Goal: Task Accomplishment & Management: Complete application form

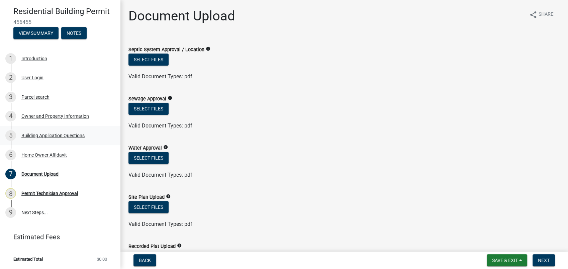
scroll to position [111, 0]
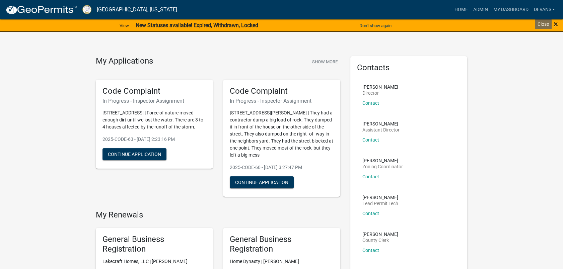
click at [555, 25] on span "×" at bounding box center [555, 23] width 4 height 9
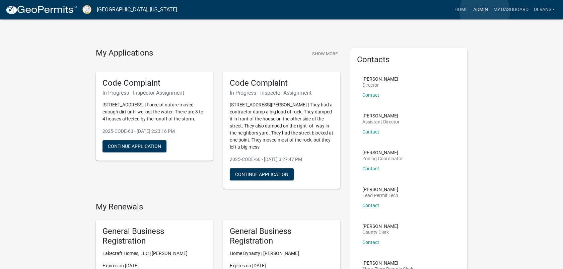
click at [484, 11] on link "Admin" at bounding box center [480, 9] width 20 height 13
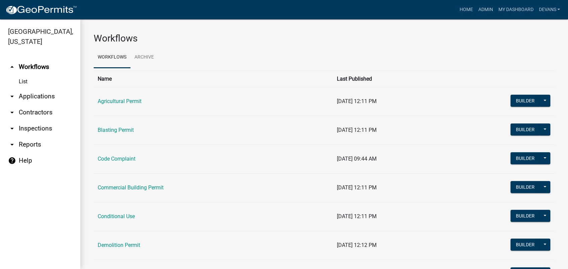
click at [24, 85] on link "List" at bounding box center [40, 81] width 80 height 13
click at [26, 145] on link "arrow_drop_down Reports" at bounding box center [40, 145] width 80 height 16
select select "0: null"
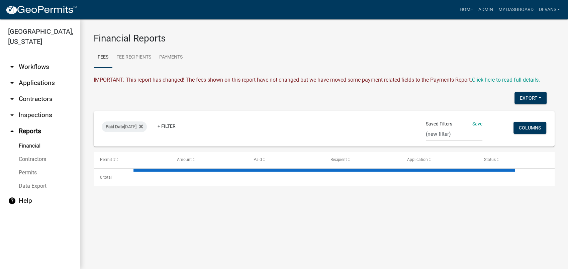
click at [38, 78] on link "arrow_drop_down Applications" at bounding box center [40, 83] width 80 height 16
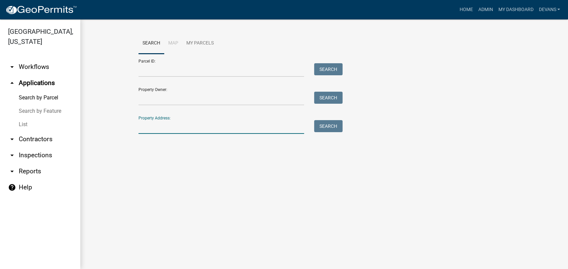
click at [182, 128] on input "Property Address:" at bounding box center [222, 127] width 166 height 14
type input "102 harmony farms orchard"
click at [327, 126] on button "Search" at bounding box center [328, 126] width 28 height 12
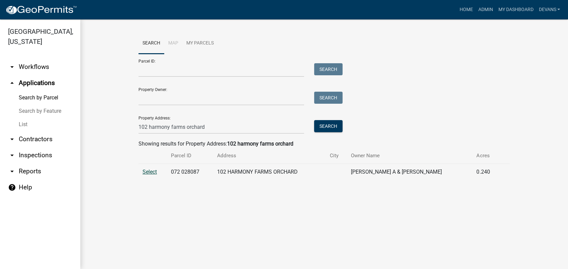
click at [152, 171] on span "Select" at bounding box center [150, 172] width 14 height 6
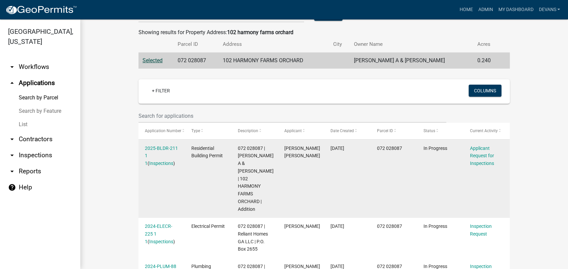
scroll to position [186, 0]
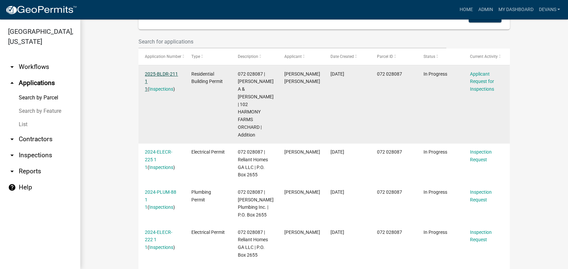
click at [158, 72] on link "2025-BLDR-211 1 1" at bounding box center [161, 81] width 33 height 21
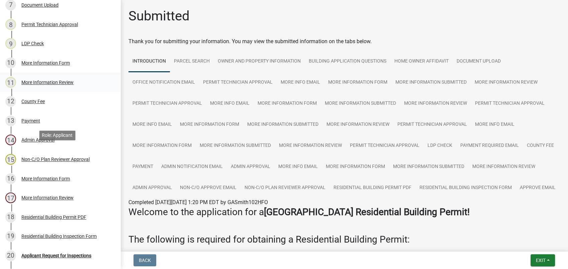
scroll to position [297, 0]
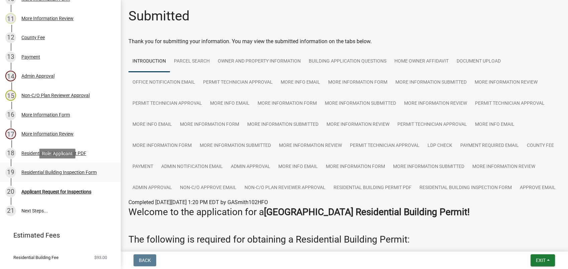
click at [76, 172] on div "Residential Building Inspection Form" at bounding box center [58, 172] width 75 height 5
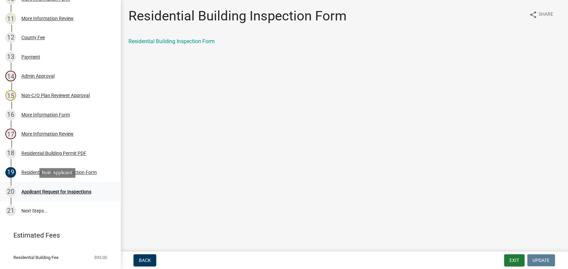
click at [63, 193] on div "Applicant Request for Inspections" at bounding box center [56, 191] width 70 height 5
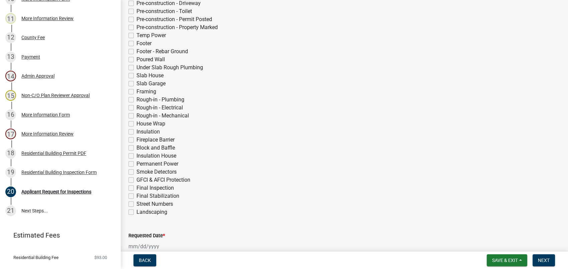
scroll to position [186, 0]
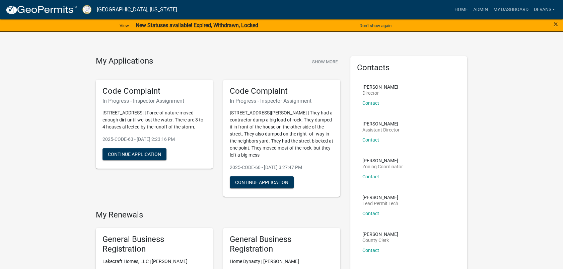
click at [553, 23] on div "×" at bounding box center [539, 26] width 47 height 14
click at [552, 24] on div "×" at bounding box center [539, 26] width 47 height 14
click at [554, 24] on span "×" at bounding box center [555, 23] width 4 height 9
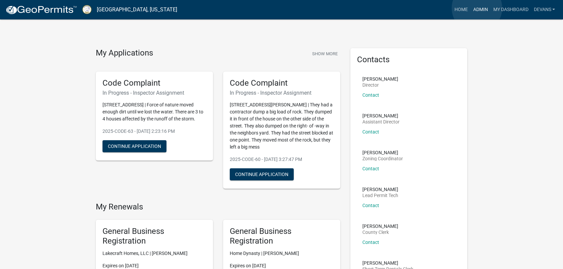
click at [477, 8] on link "Admin" at bounding box center [480, 9] width 20 height 13
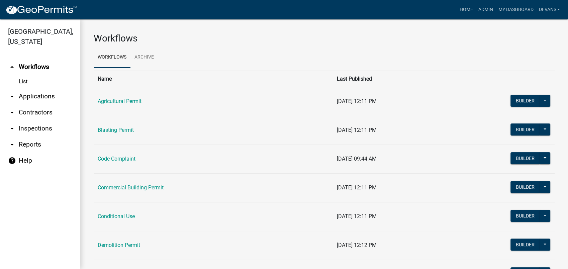
click at [51, 99] on link "arrow_drop_down Applications" at bounding box center [40, 96] width 80 height 16
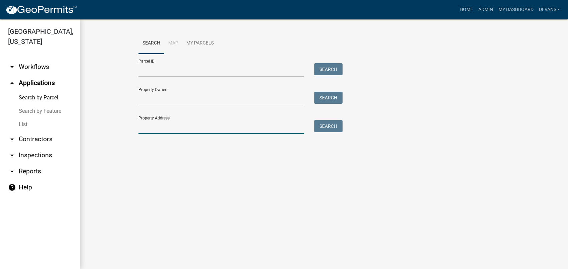
click at [146, 130] on input "Property Address:" at bounding box center [222, 127] width 166 height 14
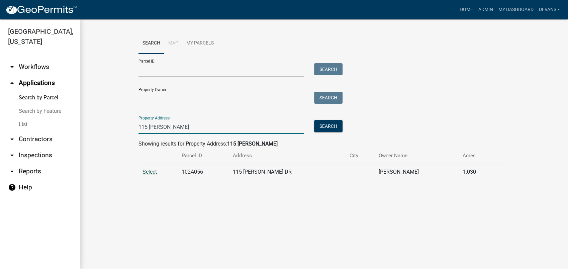
type input "115 ellman"
click at [151, 172] on span "Select" at bounding box center [150, 172] width 14 height 6
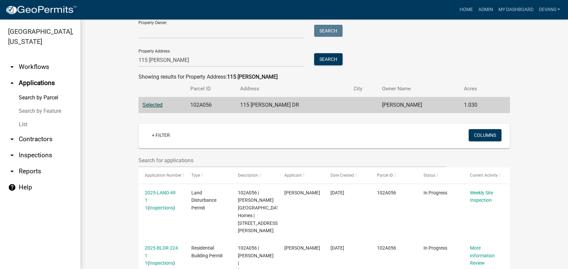
scroll to position [110, 0]
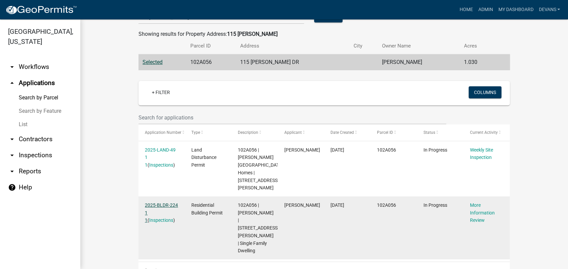
click at [155, 202] on link "2025-BLDR-224 1 1" at bounding box center [161, 212] width 33 height 21
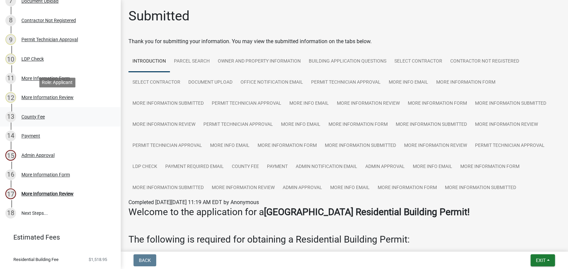
scroll to position [253, 0]
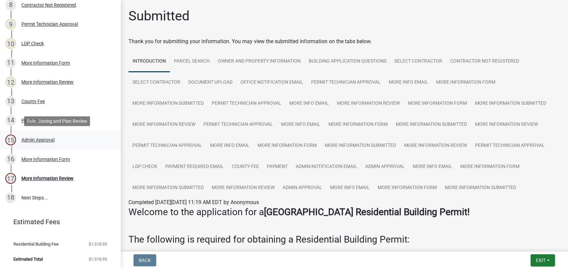
click at [36, 141] on div "Admin Approval" at bounding box center [37, 140] width 33 height 5
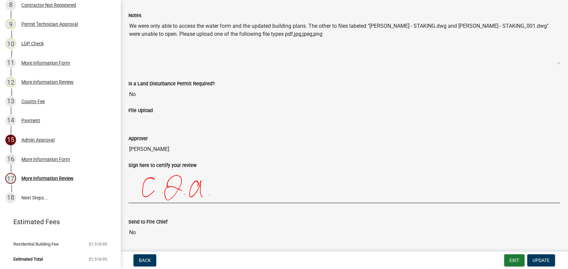
scroll to position [74, 0]
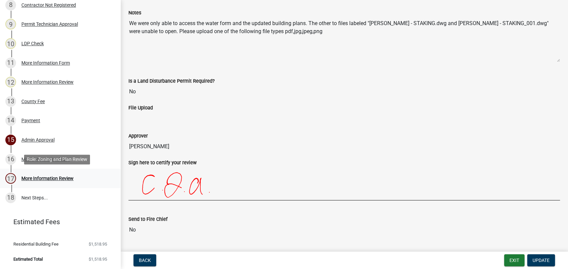
click at [54, 179] on div "More Information Review" at bounding box center [47, 178] width 52 height 5
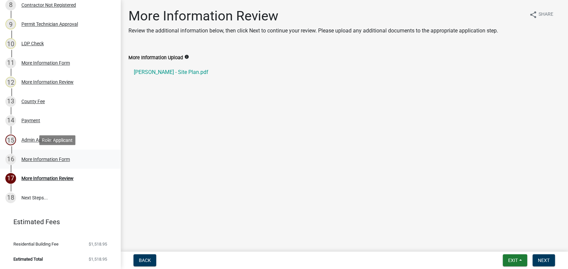
click at [62, 160] on div "More Information Form" at bounding box center [45, 159] width 49 height 5
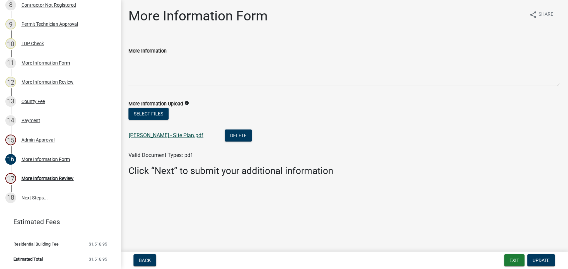
click at [149, 135] on link "Tirado - Site Plan.pdf" at bounding box center [166, 135] width 75 height 6
click at [171, 138] on link "Tirado - Site Plan.pdf" at bounding box center [166, 135] width 75 height 6
click at [45, 158] on div "More Information Form" at bounding box center [45, 159] width 49 height 5
click at [48, 179] on div "More Information Review" at bounding box center [47, 178] width 52 height 5
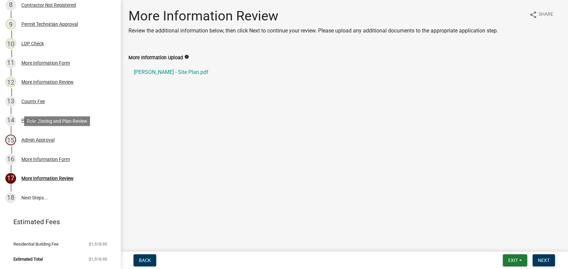
click at [50, 141] on div "Admin Approval" at bounding box center [37, 140] width 33 height 5
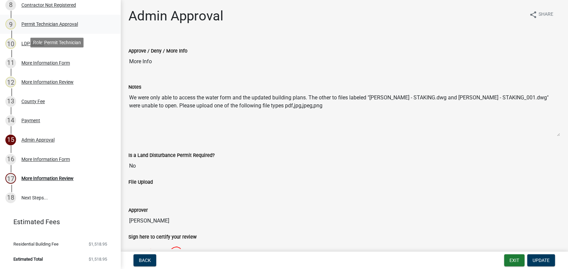
click at [47, 24] on div "Permit Technician Approval" at bounding box center [49, 24] width 57 height 5
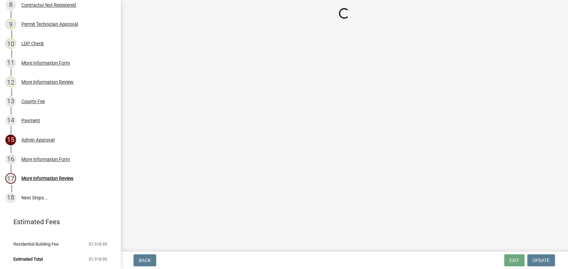
select select "34fe85c2-5f76-4343-b6bb-8ca387e0bed7"
select select "83394b22-4a11-496c-8e5c-75ade2e72faf"
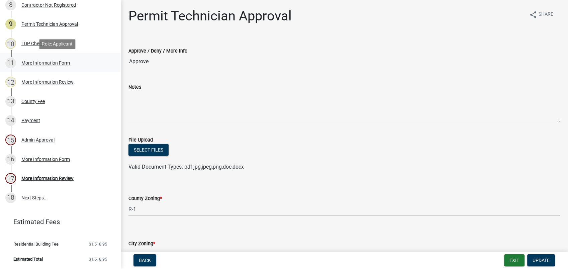
click at [57, 60] on div "11 More Information Form" at bounding box center [57, 63] width 104 height 11
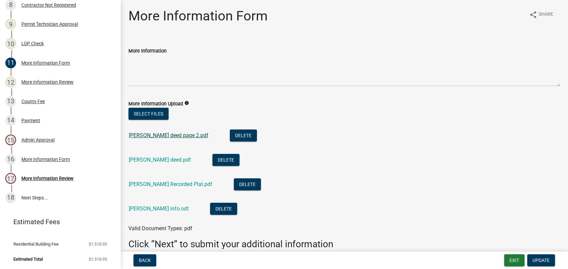
click at [148, 134] on link "Tirado deed page 2.pdf" at bounding box center [169, 135] width 80 height 6
click at [145, 158] on link "Tirado deed.pdf" at bounding box center [160, 160] width 62 height 6
click at [158, 184] on link "Tirado Javy Recorded Plat.pdf" at bounding box center [171, 184] width 84 height 6
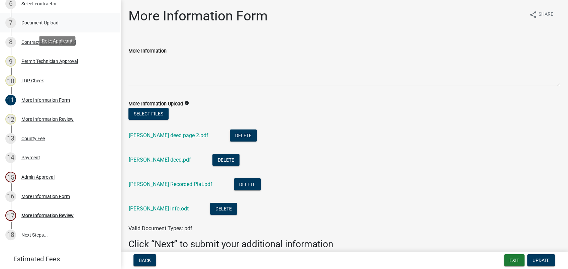
click at [35, 22] on div "Document Upload" at bounding box center [39, 22] width 37 height 5
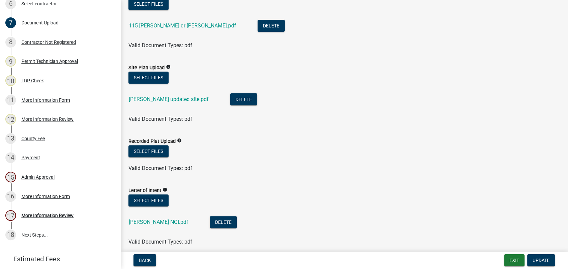
scroll to position [186, 0]
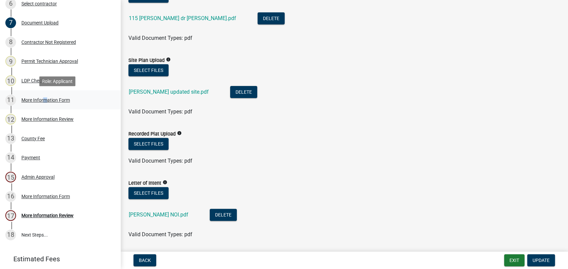
click at [41, 99] on div "More Information Form" at bounding box center [45, 100] width 49 height 5
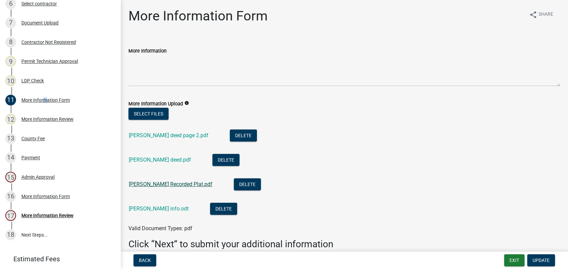
click at [177, 182] on link "Tirado Javy Recorded Plat.pdf" at bounding box center [171, 184] width 84 height 6
click at [65, 23] on div "7 Document Upload" at bounding box center [57, 22] width 104 height 11
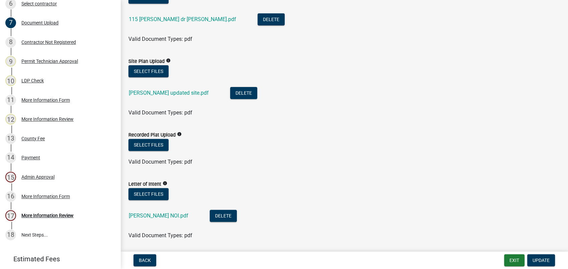
scroll to position [186, 0]
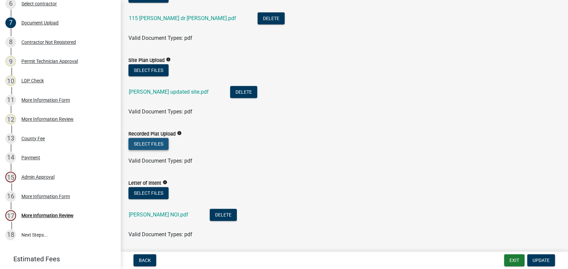
click at [144, 140] on button "Select files" at bounding box center [149, 144] width 40 height 12
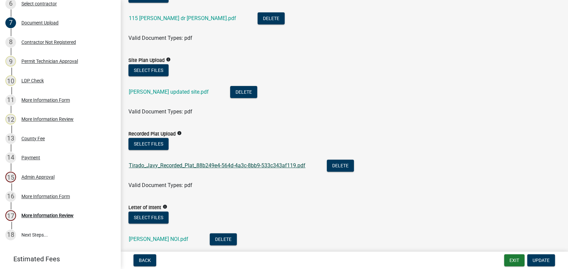
click at [196, 163] on link "Tirado_Javy_Recorded_Plat_88b249e4-564d-4a3c-8bb9-533c343af119.pdf" at bounding box center [217, 165] width 177 height 6
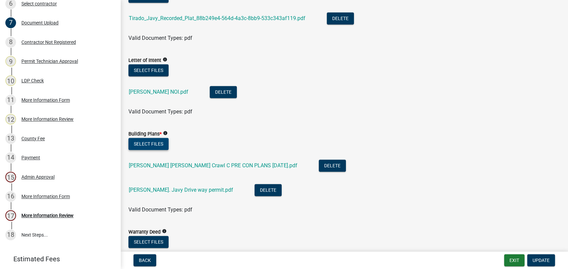
scroll to position [335, 0]
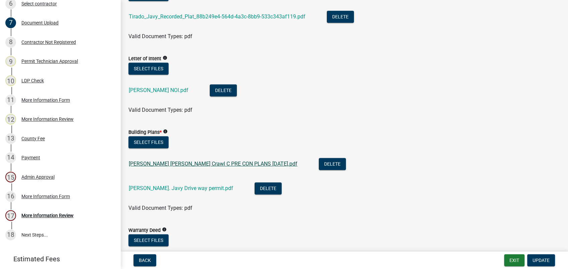
click at [175, 162] on link "Tirado Javy Windy Ridge Crawl C PRE CON PLANS 06.26.2025.pdf" at bounding box center [213, 164] width 169 height 6
click at [36, 177] on div "Admin Approval" at bounding box center [37, 177] width 33 height 5
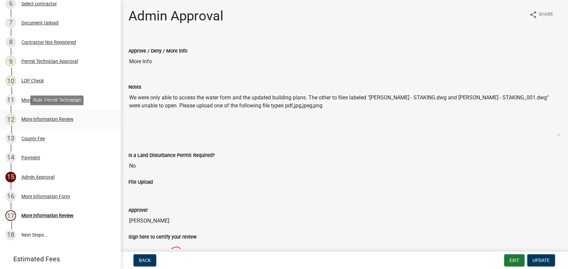
click at [51, 118] on div "More Information Review" at bounding box center [47, 119] width 52 height 5
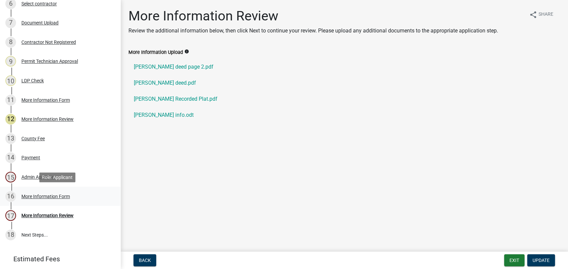
click at [27, 194] on div "More Information Form" at bounding box center [45, 196] width 49 height 5
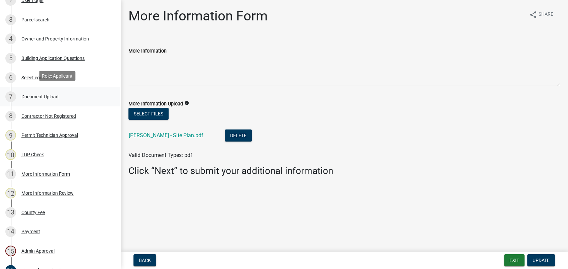
scroll to position [141, 0]
click at [48, 135] on div "Permit Technician Approval" at bounding box center [49, 135] width 57 height 5
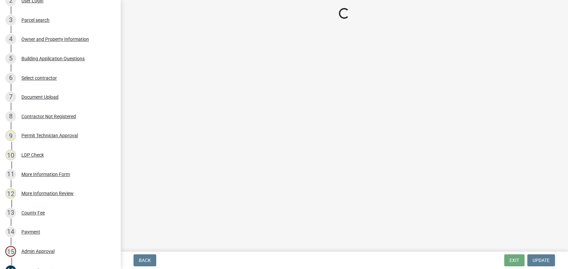
select select "34fe85c2-5f76-4343-b6bb-8ca387e0bed7"
select select "83394b22-4a11-496c-8e5c-75ade2e72faf"
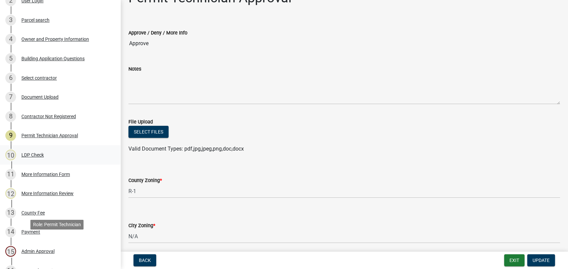
scroll to position [0, 0]
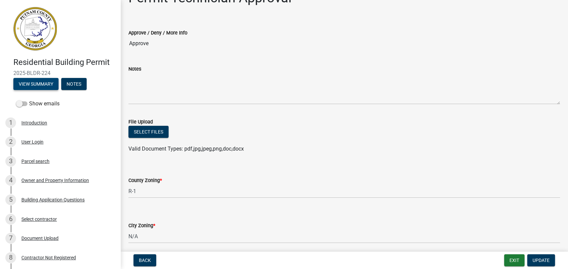
click at [36, 84] on button "View Summary" at bounding box center [35, 84] width 45 height 12
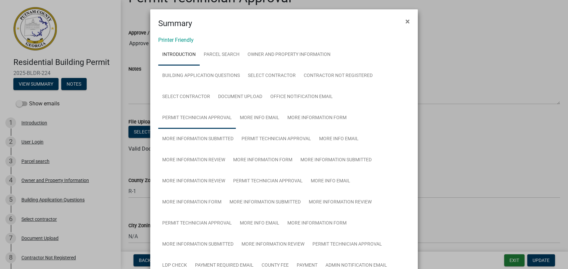
click at [184, 118] on link "Permit Technician Approval" at bounding box center [197, 117] width 78 height 21
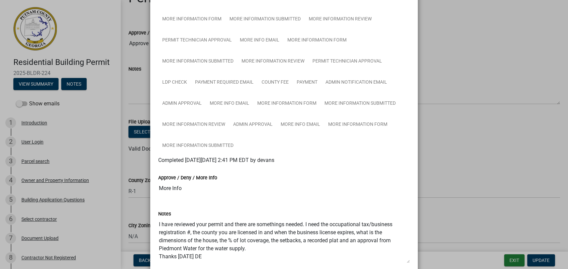
scroll to position [34, 0]
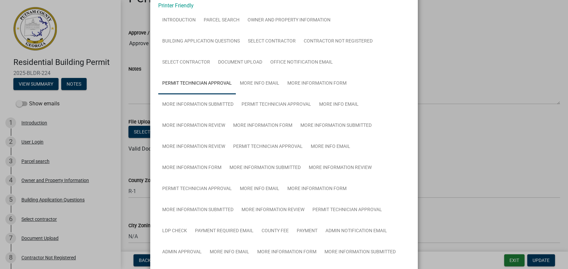
click at [438, 59] on ngb-modal-window "Summary × Printer Friendly Introduction Parcel search Owner and Property Inform…" at bounding box center [284, 134] width 568 height 269
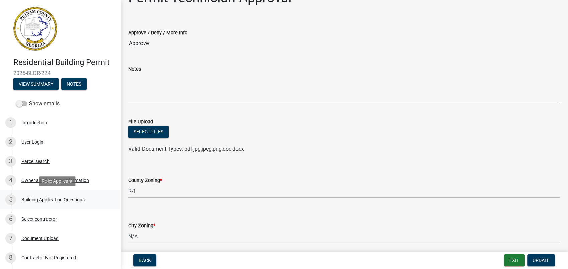
click at [42, 200] on div "Building Application Questions" at bounding box center [52, 199] width 63 height 5
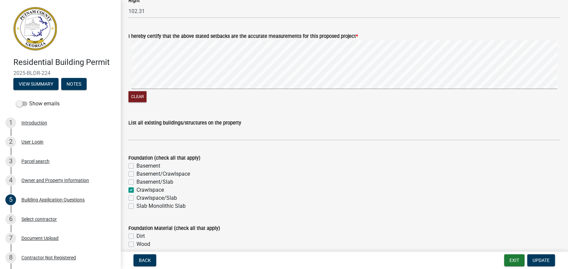
scroll to position [967, 0]
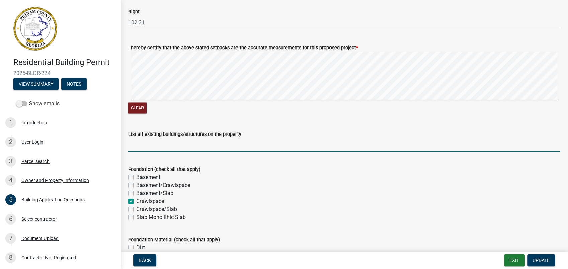
click at [144, 147] on input "List all existing buildings/structures on the property" at bounding box center [345, 145] width 432 height 14
type input "None"
drag, startPoint x: 543, startPoint y: 255, endPoint x: 540, endPoint y: 257, distance: 3.9
click at [543, 256] on button "Update" at bounding box center [541, 260] width 28 height 12
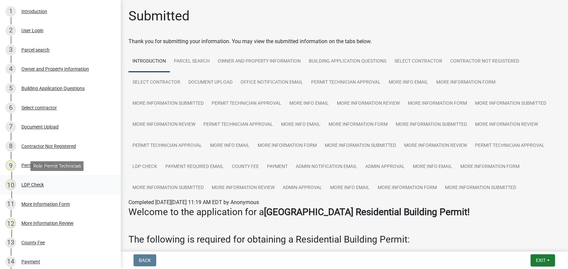
scroll to position [223, 0]
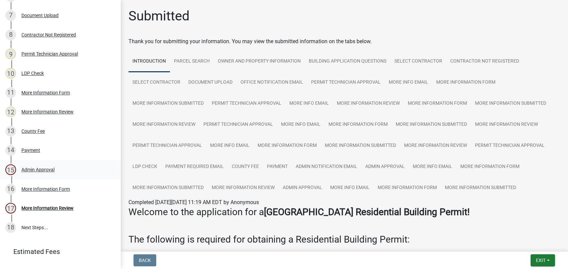
click at [36, 168] on div "Admin Approval" at bounding box center [37, 169] width 33 height 5
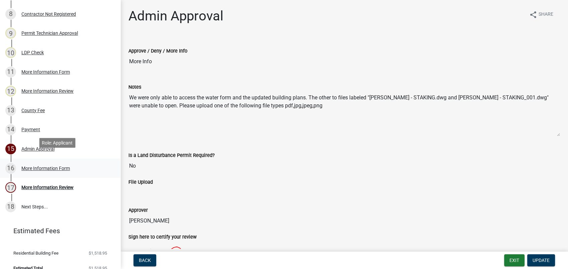
scroll to position [253, 0]
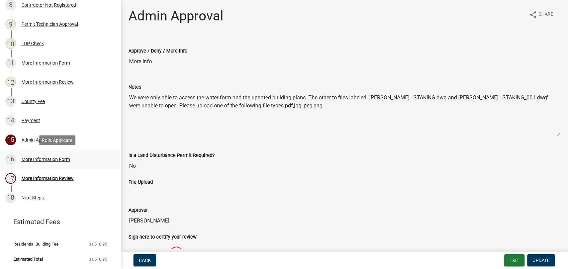
click at [57, 157] on div "More Information Form" at bounding box center [45, 159] width 49 height 5
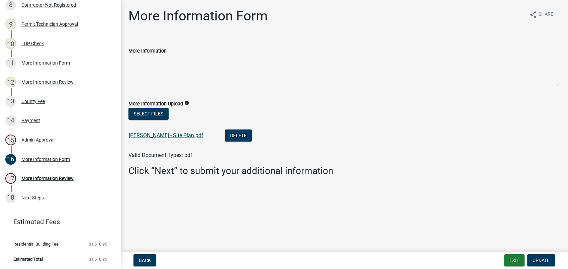
click at [161, 137] on link "Tirado - Site Plan.pdf" at bounding box center [166, 135] width 75 height 6
click at [56, 180] on div "More Information Review" at bounding box center [47, 178] width 52 height 5
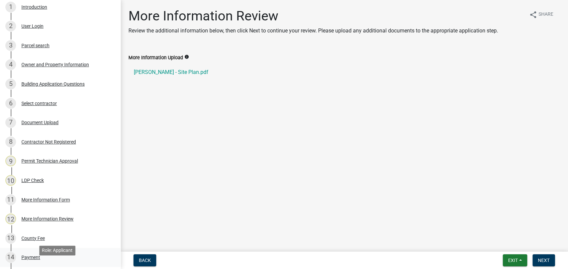
scroll to position [104, 0]
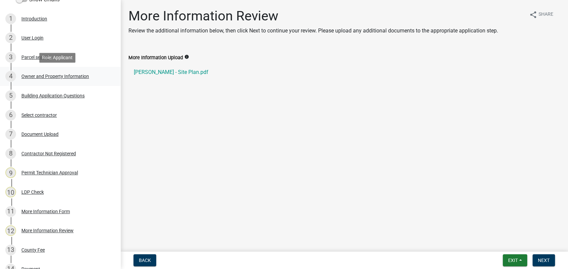
click at [55, 75] on div "Owner and Property Information" at bounding box center [55, 76] width 68 height 5
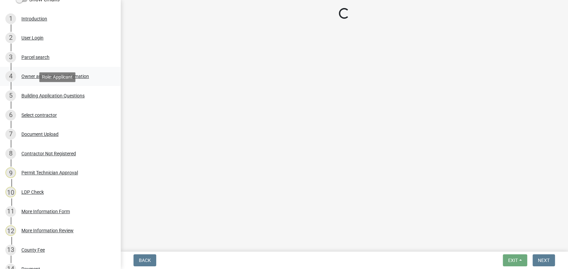
select select "a6b90f04-145f-43dc-a4e6-6d5ec8e28ec9"
select select "83394b22-4a11-496c-8e5c-75ade2e72faf"
select select "469c5908-2854-42d5-89ed-bee7fc26529e"
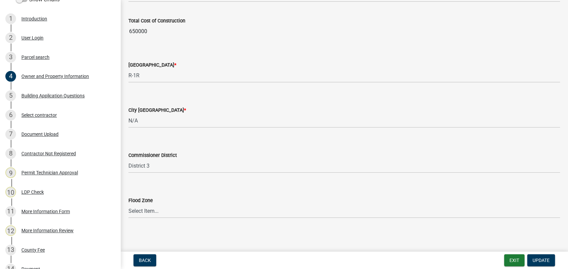
scroll to position [1130, 0]
click at [35, 94] on div "Building Application Questions" at bounding box center [52, 95] width 63 height 5
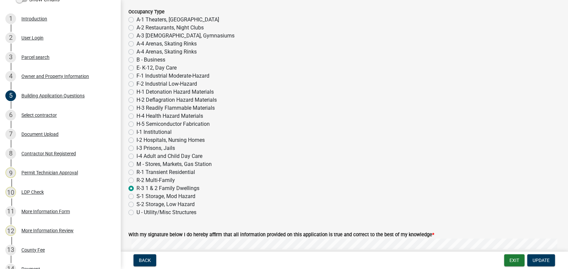
scroll to position [2652, 0]
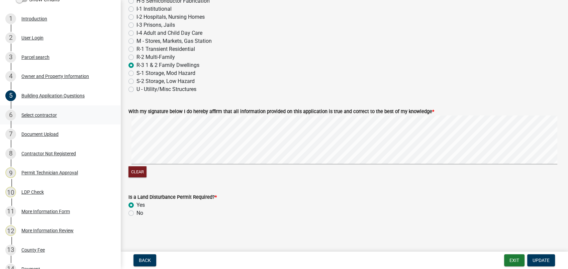
click at [37, 114] on div "Select contractor" at bounding box center [38, 115] width 35 height 5
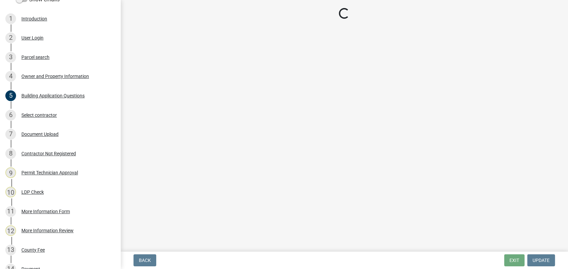
scroll to position [0, 0]
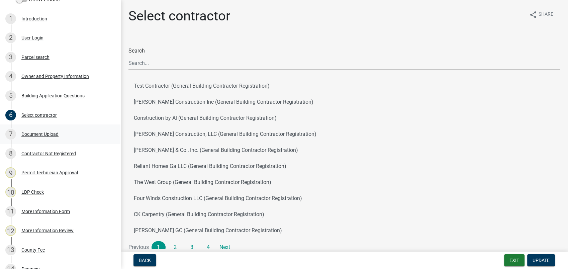
click at [56, 134] on div "Document Upload" at bounding box center [39, 134] width 37 height 5
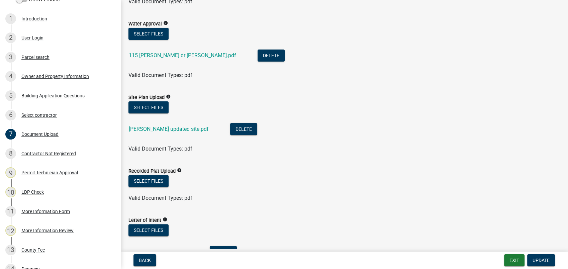
scroll to position [186, 0]
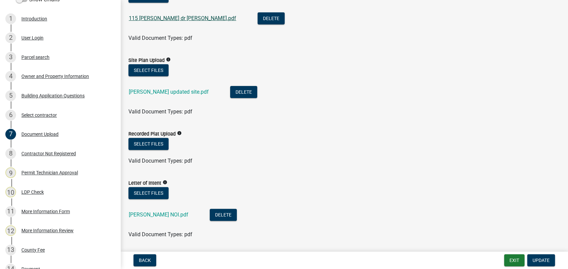
click at [163, 16] on link "115 ellman dr water.pdf" at bounding box center [182, 18] width 107 height 6
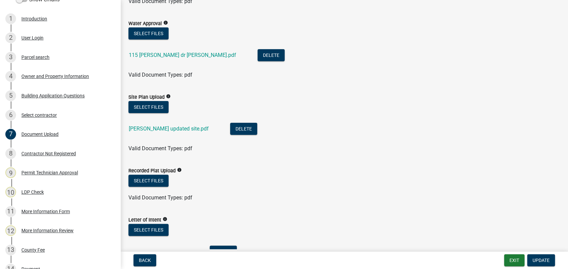
scroll to position [111, 0]
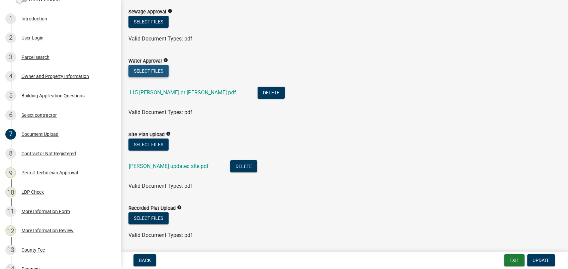
click at [154, 69] on button "Select files" at bounding box center [149, 71] width 40 height 12
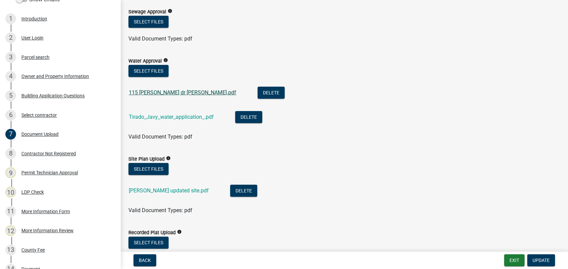
click at [168, 91] on link "115 ellman dr water.pdf" at bounding box center [182, 92] width 107 height 6
click at [258, 89] on button "Delete" at bounding box center [271, 93] width 27 height 12
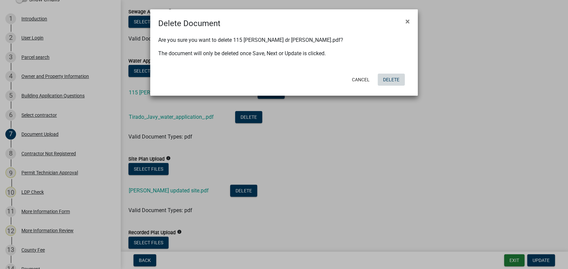
click at [392, 79] on button "Delete" at bounding box center [391, 80] width 27 height 12
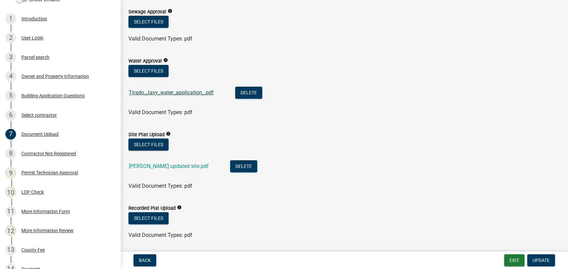
click at [174, 95] on link "Tirado_Javy_water_application_.pdf" at bounding box center [171, 92] width 85 height 6
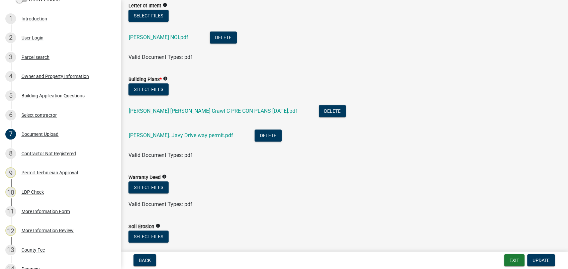
scroll to position [372, 0]
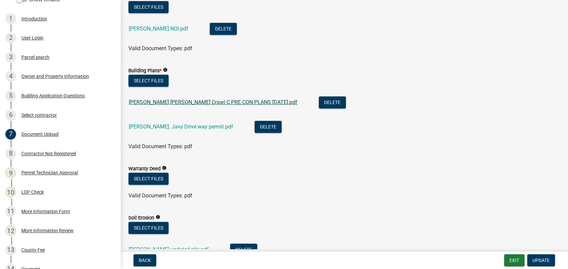
click at [188, 103] on link "Tirado Javy Windy Ridge Crawl C PRE CON PLANS 06.26.2025.pdf" at bounding box center [213, 102] width 169 height 6
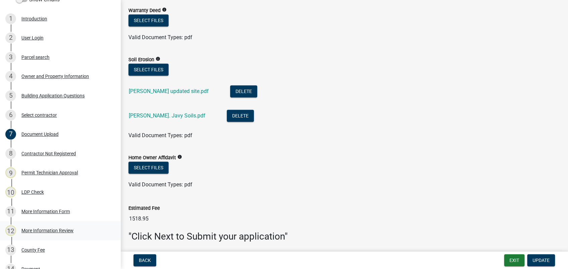
scroll to position [517, 0]
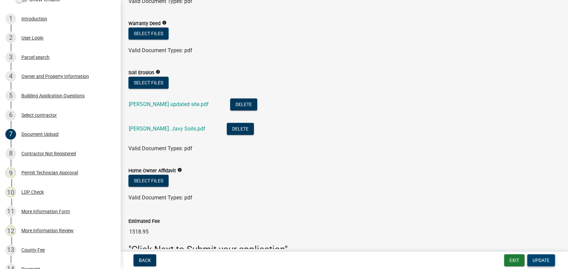
click at [536, 263] on button "Update" at bounding box center [541, 260] width 28 height 12
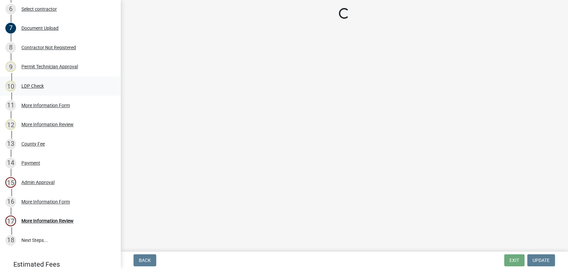
scroll to position [216, 0]
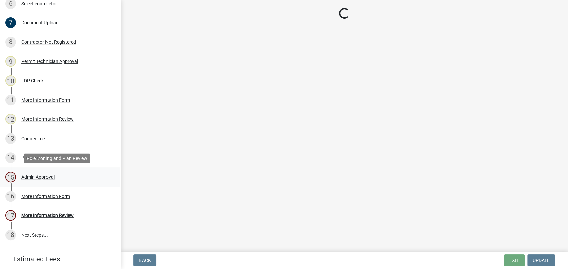
click at [32, 177] on div "Admin Approval" at bounding box center [37, 177] width 33 height 5
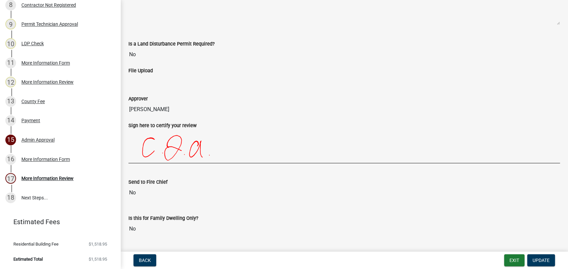
scroll to position [129, 0]
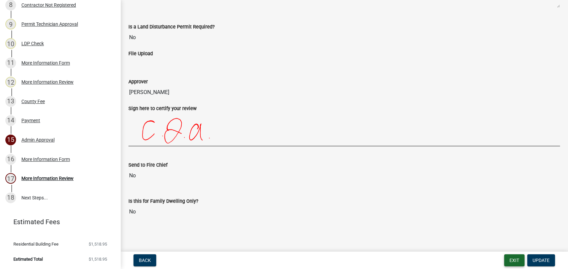
click at [516, 262] on button "Exit" at bounding box center [514, 260] width 20 height 12
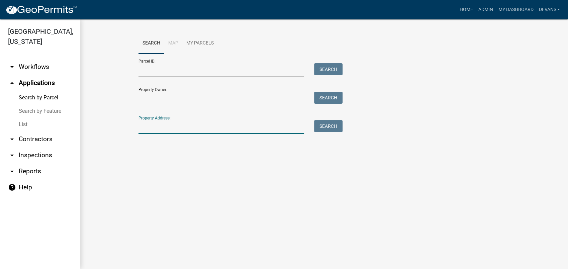
click at [150, 126] on input "Property Address:" at bounding box center [222, 127] width 166 height 14
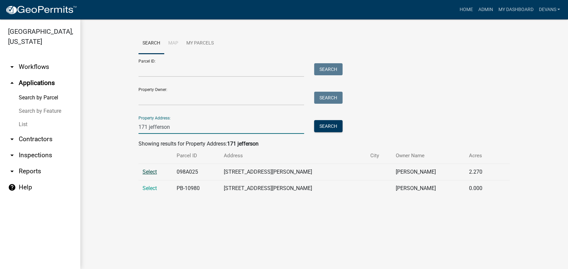
type input "171 jefferson"
click at [147, 172] on span "Select" at bounding box center [150, 172] width 14 height 6
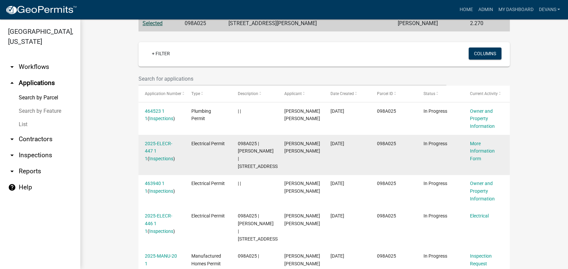
scroll to position [186, 0]
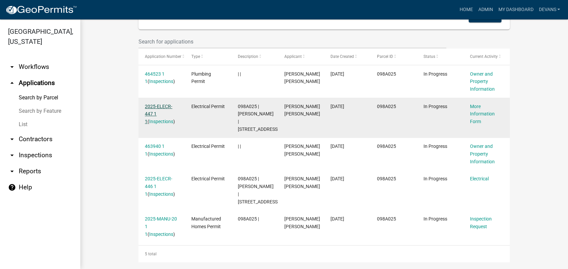
click at [161, 105] on link "2025-ELECR-447 1 1" at bounding box center [158, 114] width 27 height 21
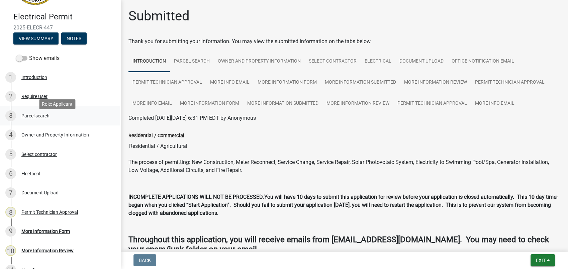
scroll to position [103, 0]
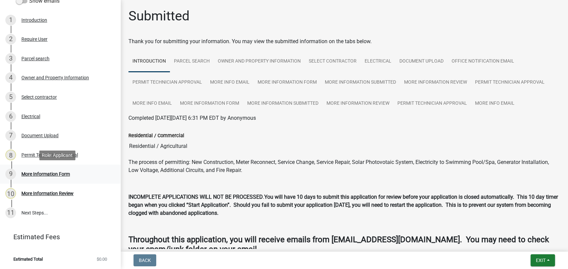
click at [56, 176] on div "More Information Form" at bounding box center [45, 174] width 49 height 5
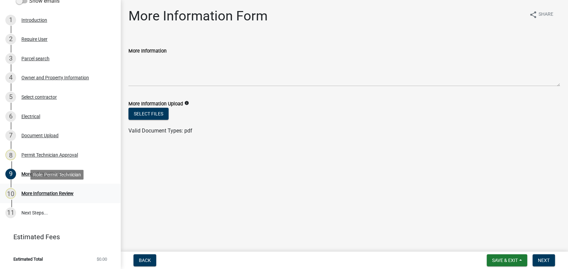
click at [41, 192] on div "More Information Review" at bounding box center [47, 193] width 52 height 5
click at [58, 153] on div "Permit Technician Approval" at bounding box center [49, 155] width 57 height 5
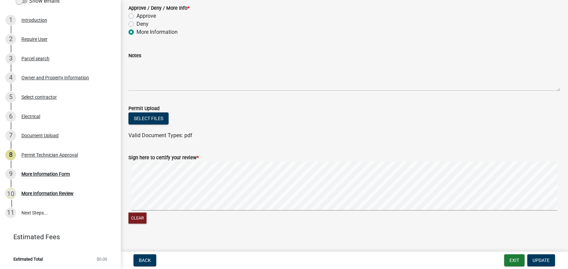
scroll to position [160, 0]
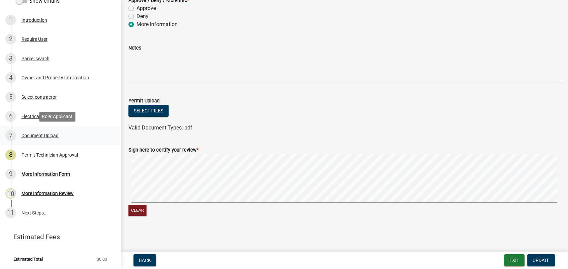
click at [31, 137] on div "Document Upload" at bounding box center [39, 135] width 37 height 5
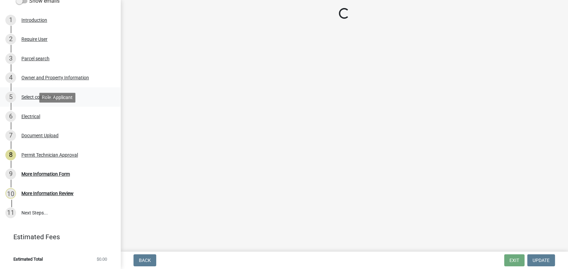
scroll to position [0, 0]
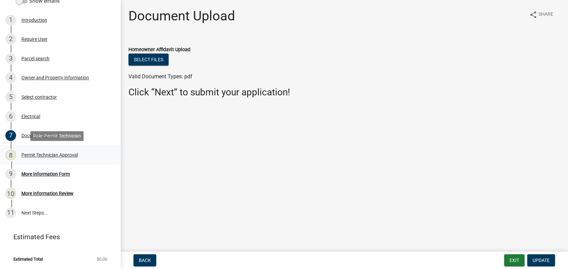
click at [30, 153] on div "Permit Technician Approval" at bounding box center [49, 155] width 57 height 5
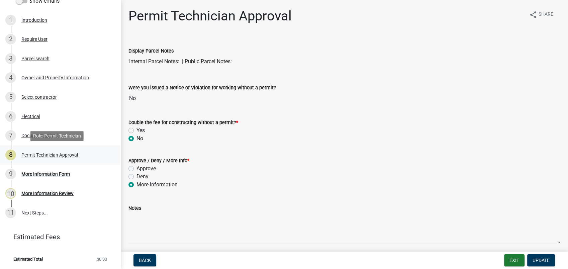
click at [45, 155] on div "Permit Technician Approval" at bounding box center [49, 155] width 57 height 5
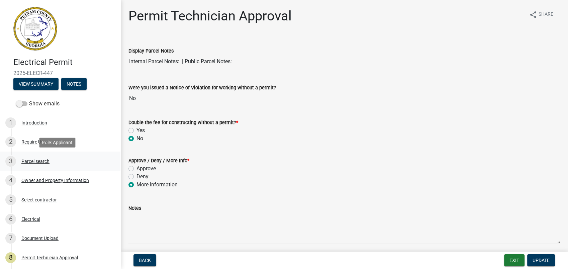
click at [36, 162] on div "Parcel search" at bounding box center [35, 161] width 28 height 5
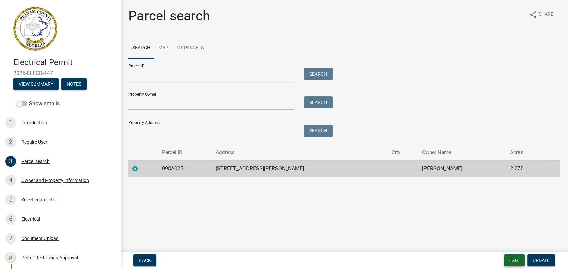
click at [512, 262] on button "Exit" at bounding box center [514, 260] width 20 height 12
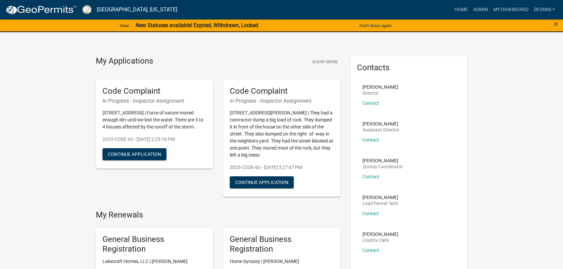
click at [553, 24] on div "×" at bounding box center [539, 26] width 47 height 14
click at [553, 22] on span "×" at bounding box center [555, 23] width 4 height 9
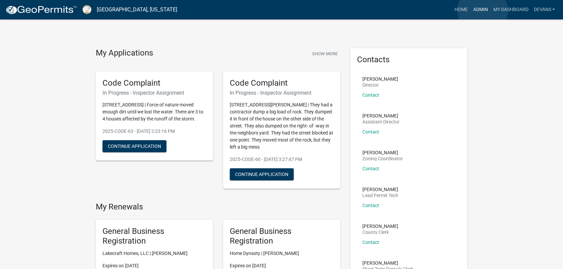
click at [482, 11] on link "Admin" at bounding box center [480, 9] width 20 height 13
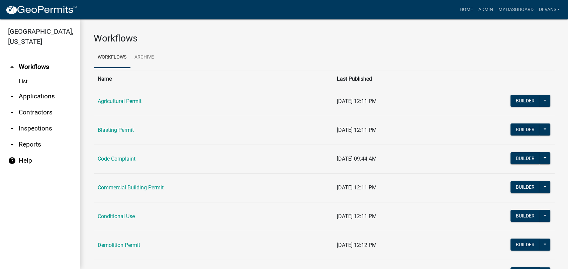
click at [43, 92] on link "arrow_drop_down Applications" at bounding box center [40, 96] width 80 height 16
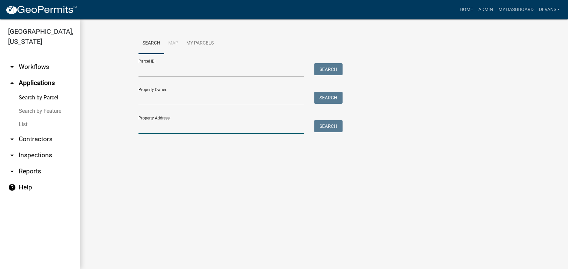
click at [164, 128] on input "Property Address:" at bounding box center [222, 127] width 166 height 14
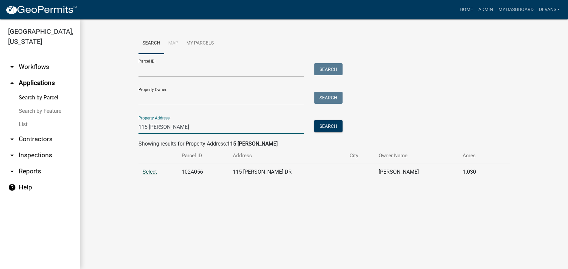
type input "115 ellman"
click at [146, 171] on span "Select" at bounding box center [150, 172] width 14 height 6
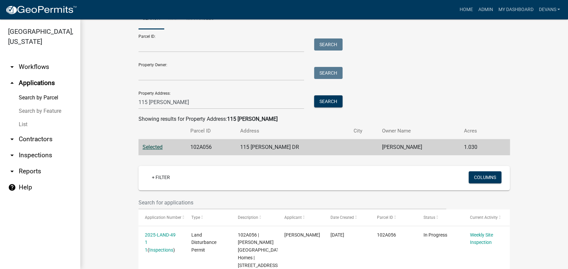
scroll to position [110, 0]
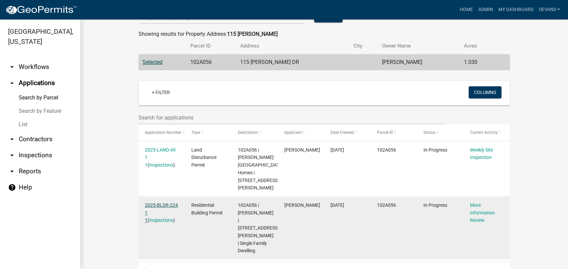
click at [148, 202] on link "2025-BLDR-224 1 1" at bounding box center [161, 212] width 33 height 21
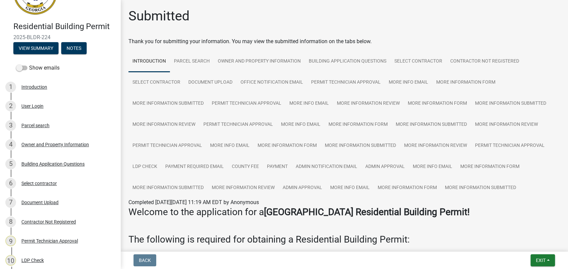
scroll to position [74, 0]
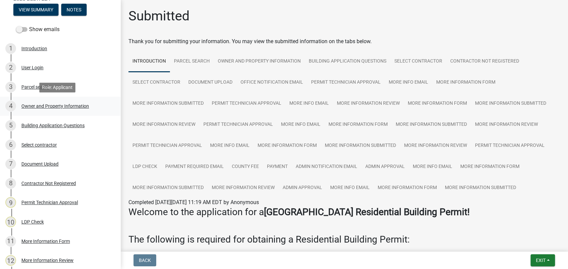
click at [62, 104] on div "Owner and Property Information" at bounding box center [55, 106] width 68 height 5
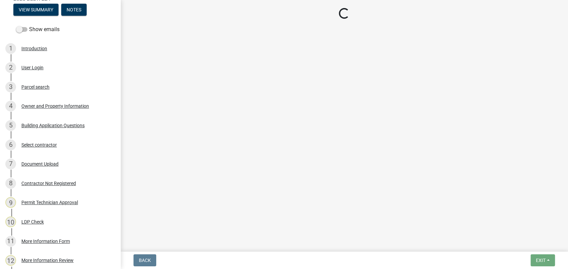
select select "a6b90f04-145f-43dc-a4e6-6d5ec8e28ec9"
select select "83394b22-4a11-496c-8e5c-75ade2e72faf"
select select "469c5908-2854-42d5-89ed-bee7fc26529e"
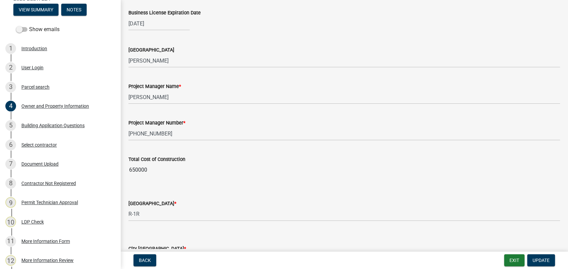
scroll to position [1004, 0]
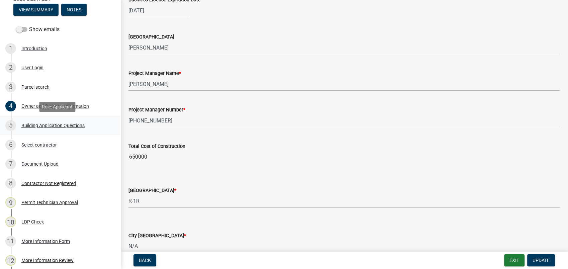
click at [60, 118] on link "5 Building Application Questions" at bounding box center [60, 125] width 120 height 19
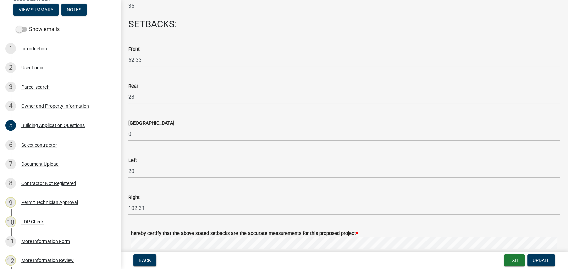
scroll to position [855, 0]
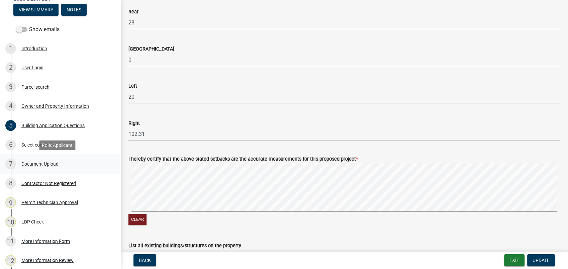
click at [57, 166] on div "7 Document Upload" at bounding box center [57, 164] width 104 height 11
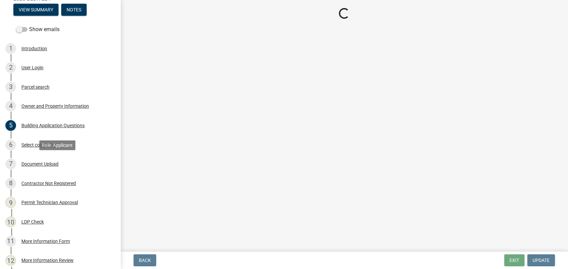
scroll to position [0, 0]
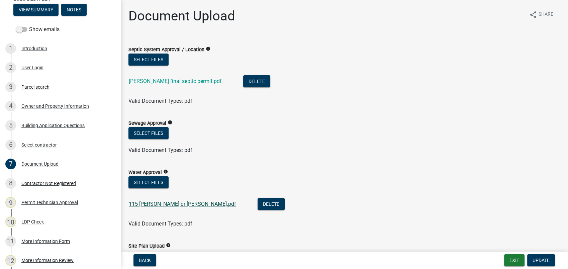
click at [145, 203] on link "115 ellman dr water.pdf" at bounding box center [182, 204] width 107 height 6
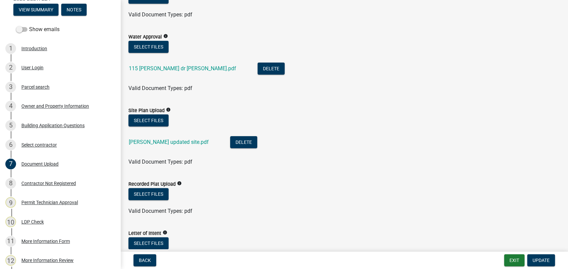
scroll to position [149, 0]
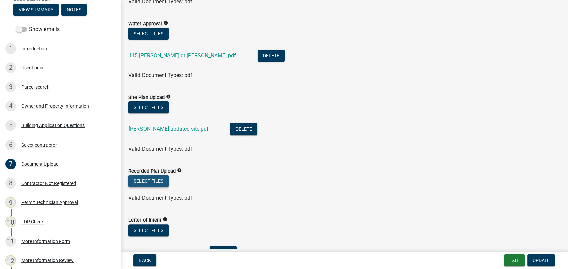
click at [145, 182] on button "Select files" at bounding box center [149, 181] width 40 height 12
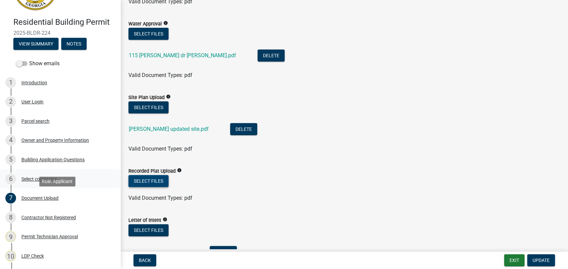
scroll to position [0, 0]
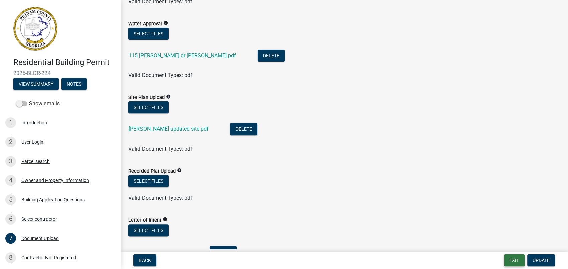
click at [515, 262] on button "Exit" at bounding box center [514, 260] width 20 height 12
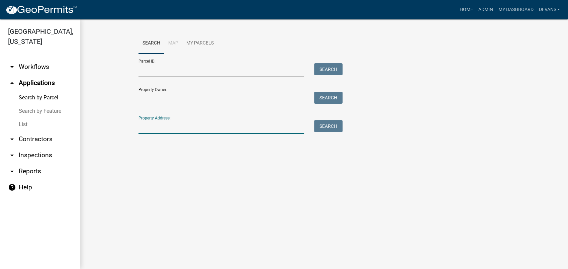
click at [141, 132] on input "Property Address:" at bounding box center [222, 127] width 166 height 14
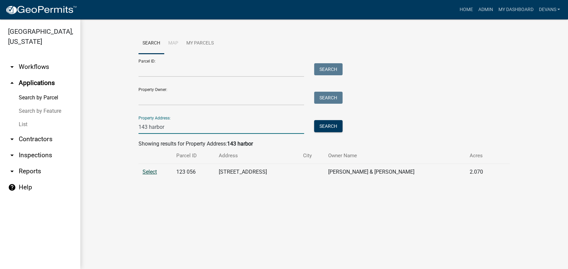
type input "143 harbor"
click at [152, 172] on span "Select" at bounding box center [150, 172] width 14 height 6
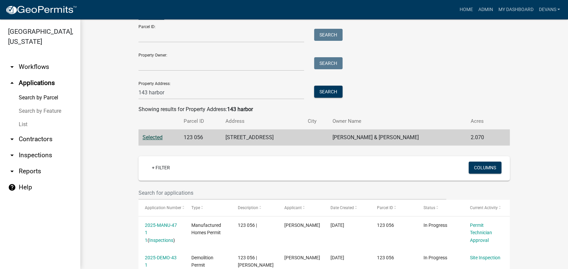
scroll to position [87, 0]
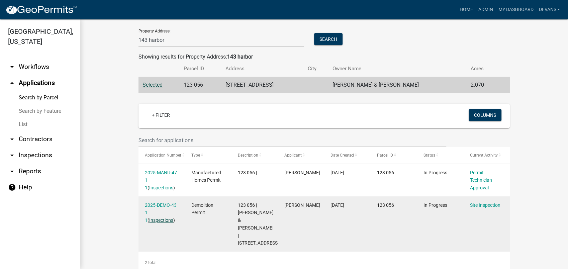
click at [155, 219] on link "Inspections" at bounding box center [161, 220] width 24 height 5
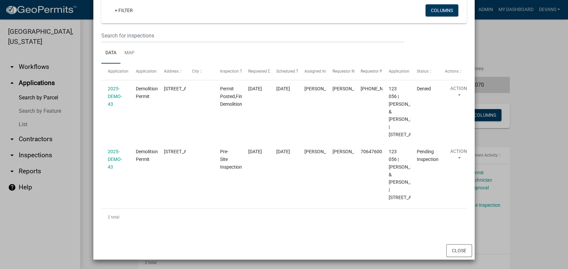
scroll to position [94, 0]
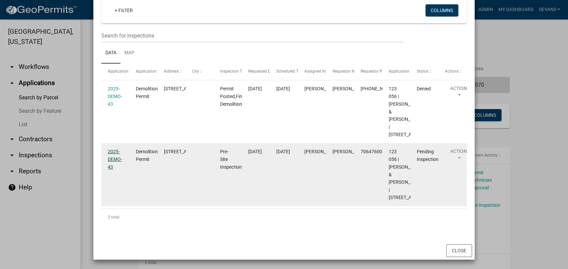
click at [108, 149] on link "2025-DEMO-43" at bounding box center [115, 159] width 14 height 21
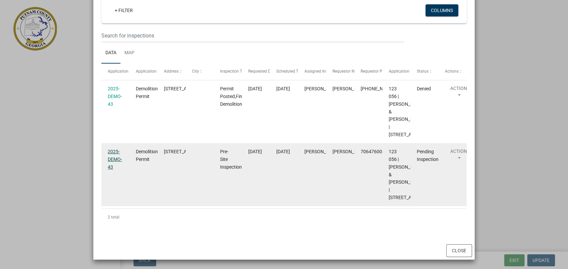
click at [110, 149] on link "2025-DEMO-43" at bounding box center [115, 159] width 14 height 21
click at [112, 157] on link "2025-DEMO-43" at bounding box center [115, 159] width 14 height 21
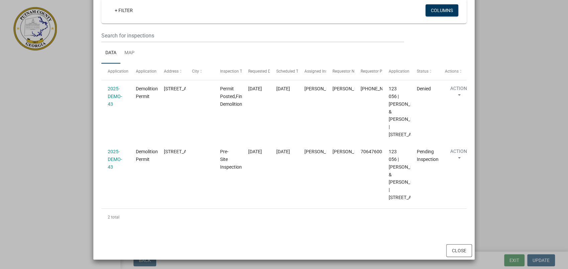
click at [506, 58] on ngb-modal-window "Inspections related to 2025-DEMO-43 × Export Excel Format (.xlsx) CSV Format (.…" at bounding box center [284, 134] width 568 height 269
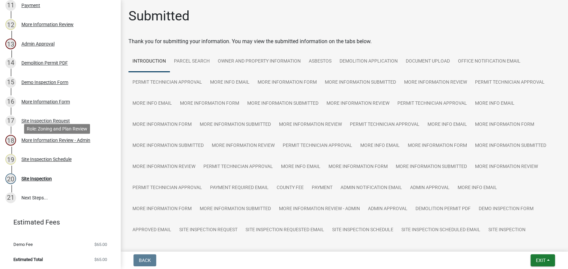
scroll to position [311, 0]
click at [41, 180] on div "Site Inspection" at bounding box center [36, 178] width 30 height 5
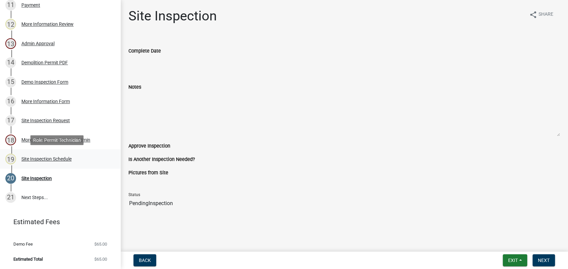
click at [55, 158] on div "Site Inspection Schedule" at bounding box center [46, 159] width 50 height 5
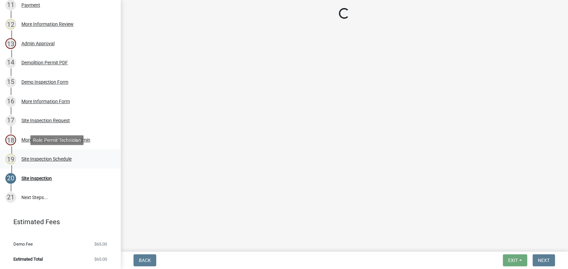
select select "af3c6edf-34d7-49be-824e-99d5d0a3954f"
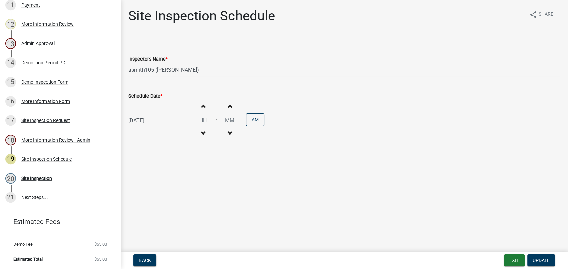
select select "8"
select select "2025"
click at [132, 125] on div "08/22/2025 Jan Feb Mar Apr May Jun Jul Aug Sep Oct Nov Dec 1525 1526 1527 1528 …" at bounding box center [159, 121] width 61 height 14
click at [134, 198] on div "25" at bounding box center [135, 199] width 11 height 11
type input "08/25/2025"
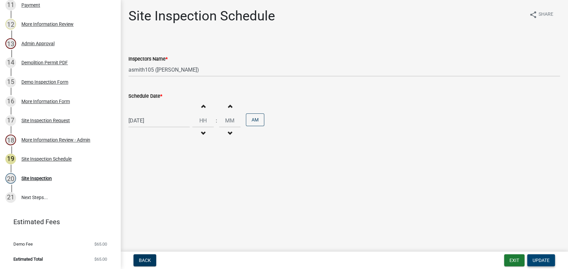
click at [539, 260] on span "Update" at bounding box center [541, 260] width 17 height 5
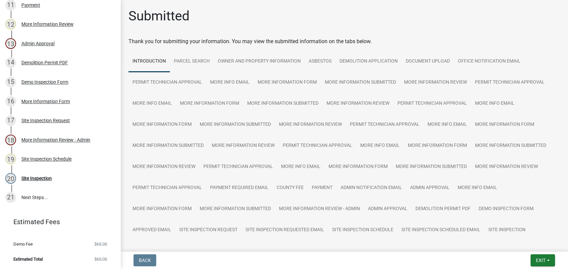
drag, startPoint x: 27, startPoint y: 268, endPoint x: 13, endPoint y: 282, distance: 19.4
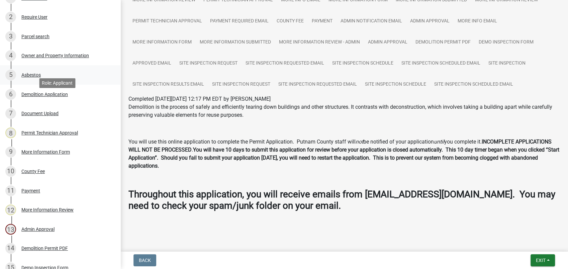
scroll to position [13, 0]
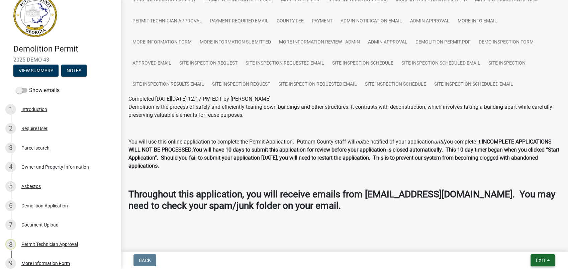
click at [538, 255] on button "Exit" at bounding box center [543, 260] width 24 height 12
click at [511, 246] on button "Save & Exit" at bounding box center [529, 243] width 54 height 16
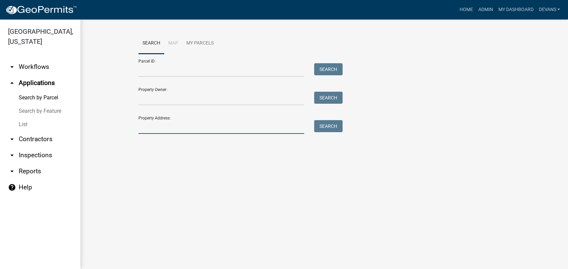
click at [162, 131] on input "Property Address:" at bounding box center [222, 127] width 166 height 14
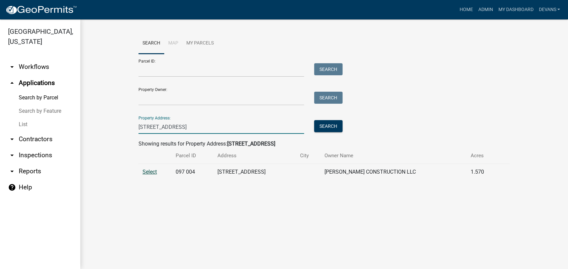
type input "561 harmony rd"
click at [146, 171] on span "Select" at bounding box center [150, 172] width 14 height 6
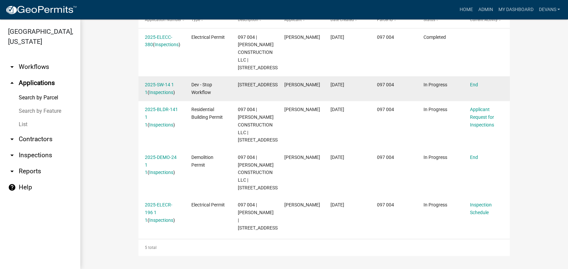
scroll to position [223, 0]
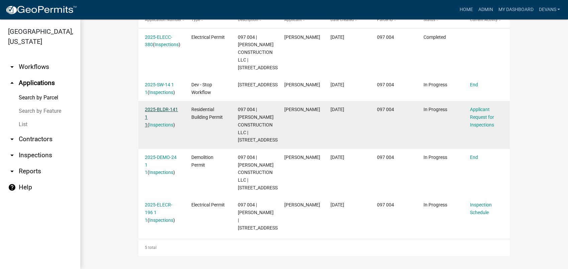
click at [150, 117] on link "2025-BLDR-141 1 1" at bounding box center [161, 117] width 33 height 21
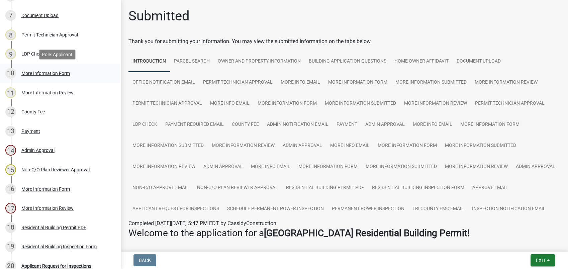
scroll to position [149, 0]
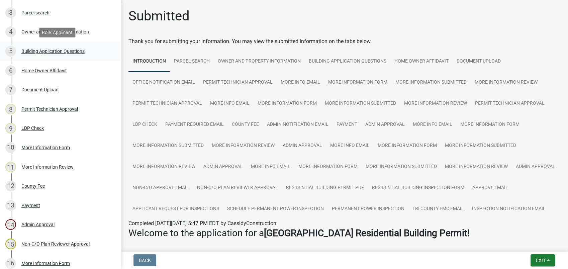
click at [84, 49] on div "Building Application Questions" at bounding box center [52, 51] width 63 height 5
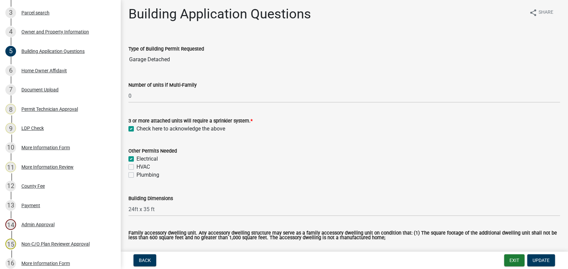
scroll to position [0, 0]
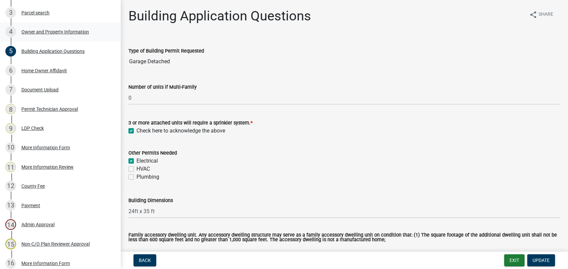
click at [44, 30] on div "Owner and Property Information" at bounding box center [55, 31] width 68 height 5
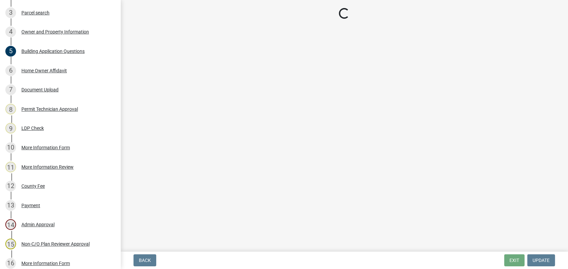
select select "a4366e26-0f82-401b-a682-956e4112ff86"
select select "83394b22-4a11-496c-8e5c-75ade2e72faf"
select select "ece5c1a9-df30-4702-9587-5deee23533b7"
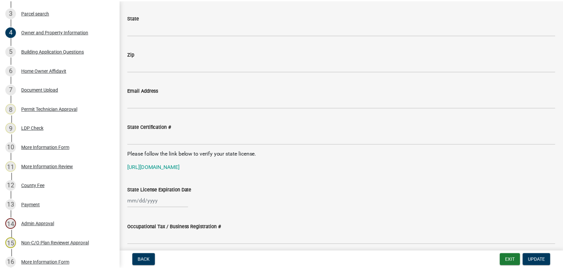
scroll to position [647, 0]
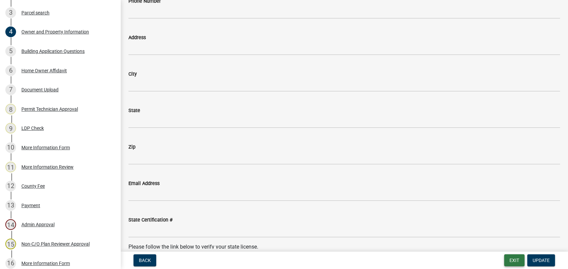
click at [517, 257] on button "Exit" at bounding box center [514, 260] width 20 height 12
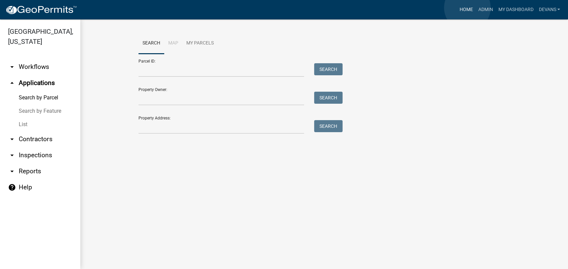
click at [468, 8] on link "Home" at bounding box center [466, 9] width 19 height 13
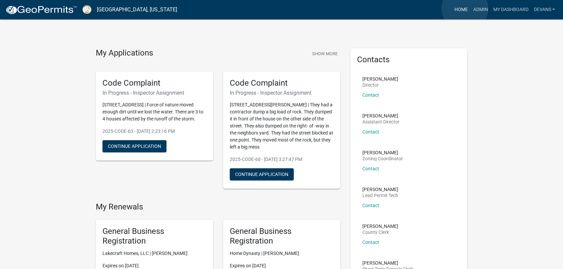
click at [465, 9] on link "Home" at bounding box center [460, 9] width 19 height 13
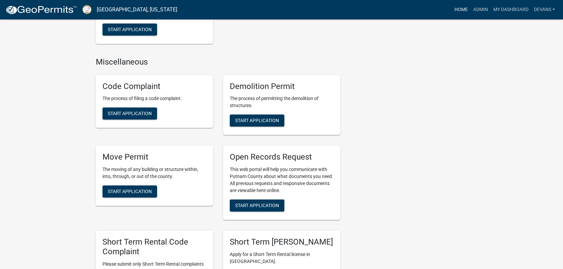
scroll to position [855, 0]
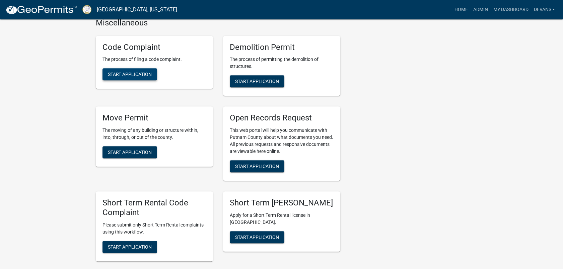
click at [127, 72] on span "Start Application" at bounding box center [130, 74] width 44 height 5
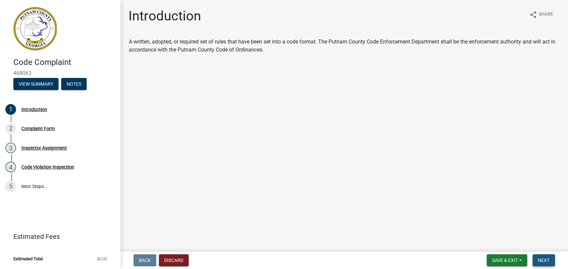
click at [547, 260] on span "Next" at bounding box center [544, 260] width 12 height 5
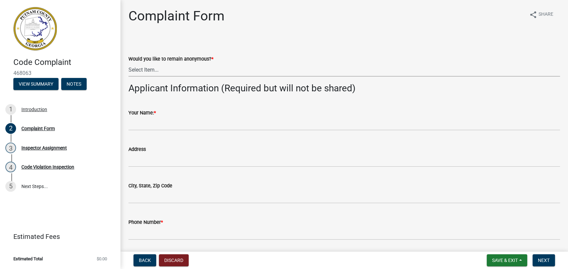
click at [138, 70] on select "Select Item... Yes No" at bounding box center [345, 70] width 432 height 14
click at [129, 63] on select "Select Item... Yes No" at bounding box center [345, 70] width 432 height 14
select select "76170ab1-b25a-468b-8231-d5eb0e85b261"
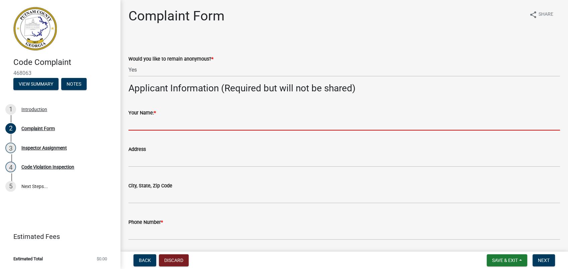
click at [151, 128] on input "Your Name: *" at bounding box center [345, 124] width 432 height 14
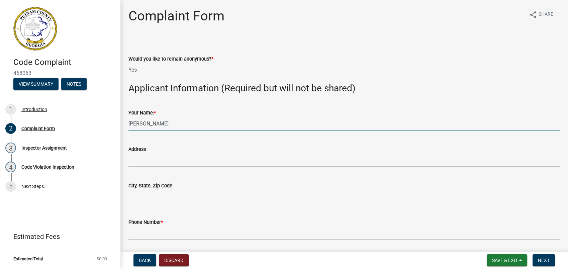
type input "Tammy Burroughs"
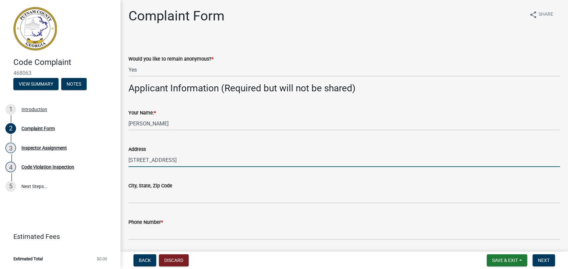
type input "163 Arrowhead Trl"
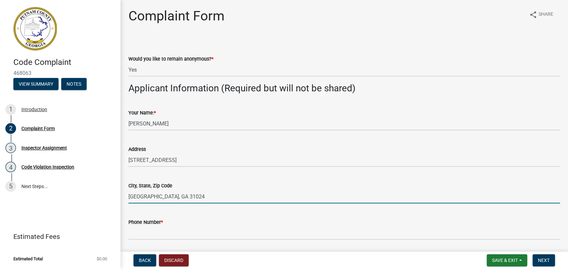
type input "Eatonton, GA 31024"
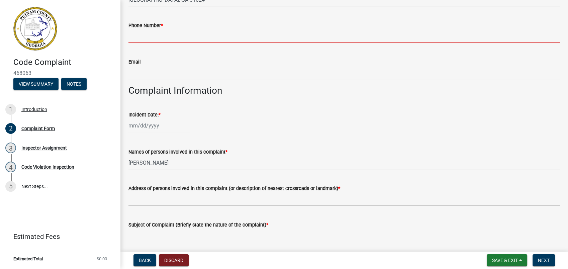
scroll to position [186, 0]
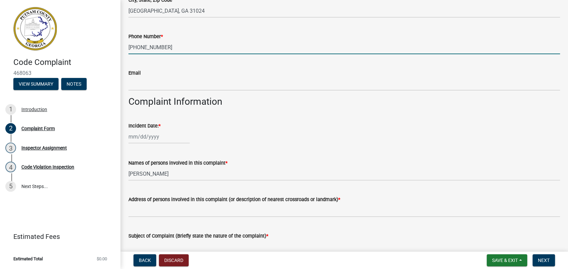
type input "678-362-2910"
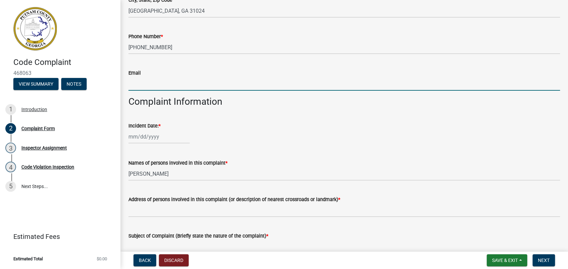
type input "l"
type input "burrou_n@bellsouth.net"
select select "8"
select select "2025"
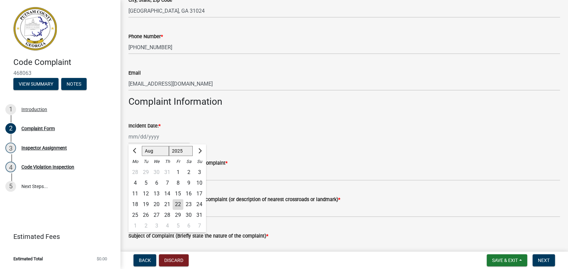
click at [146, 135] on div "Jan Feb Mar Apr May Jun Jul Aug Sep Oct Nov Dec 1525 1526 1527 1528 1529 1530 1…" at bounding box center [159, 137] width 61 height 14
click at [173, 206] on div "22" at bounding box center [178, 204] width 11 height 11
type input "08/22/2025"
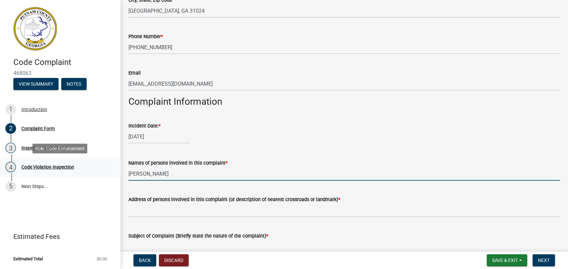
drag, startPoint x: 170, startPoint y: 174, endPoint x: 118, endPoint y: 167, distance: 52.0
click at [118, 167] on div "Code Complaint 468063 View Summary Notes 1 Introduction 2 Complaint Form 3 Insp…" at bounding box center [284, 134] width 568 height 269
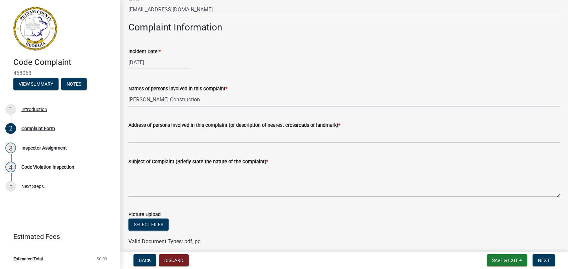
type input "Cassidy Construction"
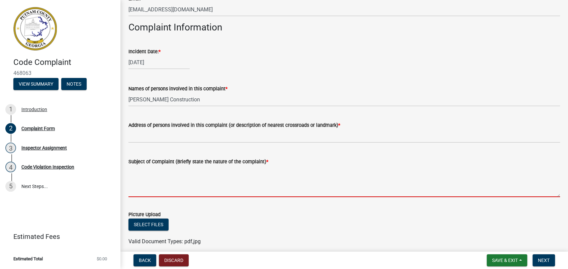
drag, startPoint x: 145, startPoint y: 172, endPoint x: 147, endPoint y: 167, distance: 5.2
click at [145, 171] on textarea "Subject of Complaint (Briefly state the nature of the complaint) *" at bounding box center [345, 181] width 432 height 31
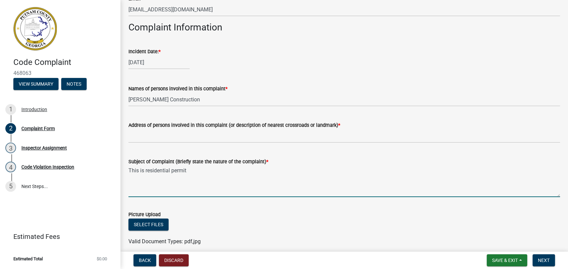
click at [145, 172] on textarea "This is residential permit" at bounding box center [345, 181] width 432 height 31
click at [211, 174] on textarea "This is a residential permit" at bounding box center [345, 181] width 432 height 31
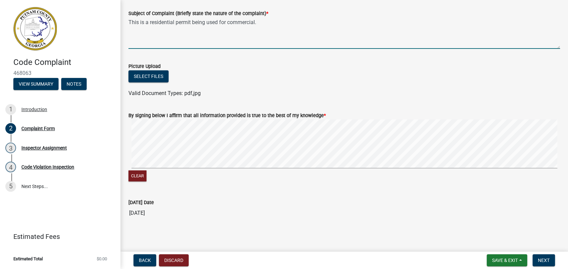
scroll to position [409, 0]
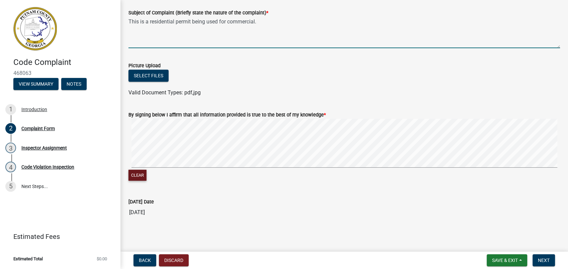
click at [134, 174] on button "Clear" at bounding box center [138, 175] width 18 height 11
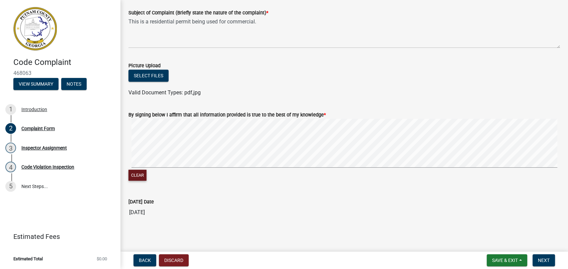
click at [133, 170] on button "Clear" at bounding box center [138, 175] width 18 height 11
click at [261, 169] on signature-pad at bounding box center [345, 144] width 432 height 51
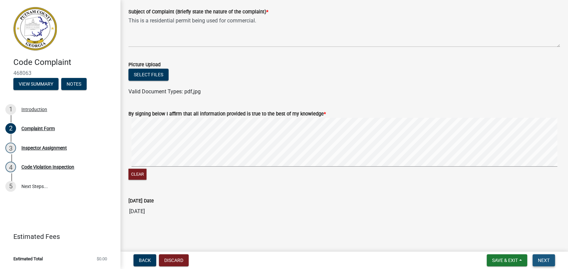
click at [540, 260] on span "Next" at bounding box center [544, 260] width 12 height 5
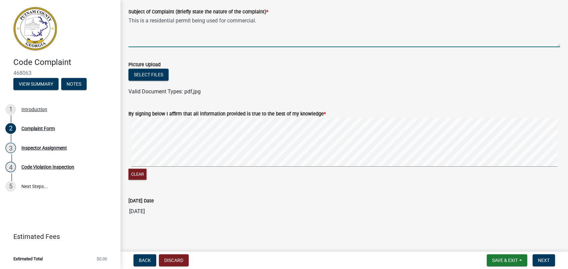
click at [174, 21] on textarea "This is a residential permit being used for commercial." at bounding box center [345, 31] width 432 height 31
click at [150, 22] on textarea "This is a residential permit being used for commercial." at bounding box center [345, 31] width 432 height 31
click at [171, 20] on textarea "This is residential permit being used for commercial." at bounding box center [345, 31] width 432 height 31
type textarea "This is residential property and the property is being used for commercial."
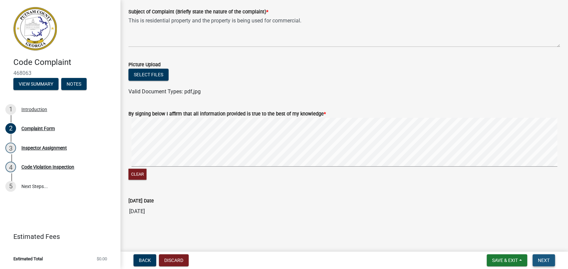
click at [547, 259] on span "Next" at bounding box center [544, 260] width 12 height 5
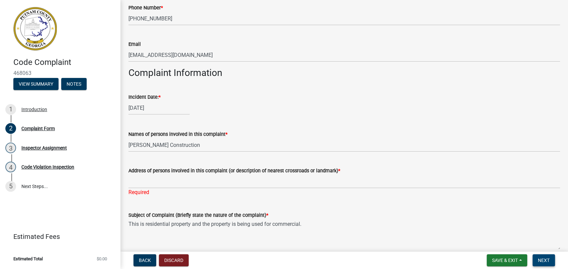
scroll to position [232, 0]
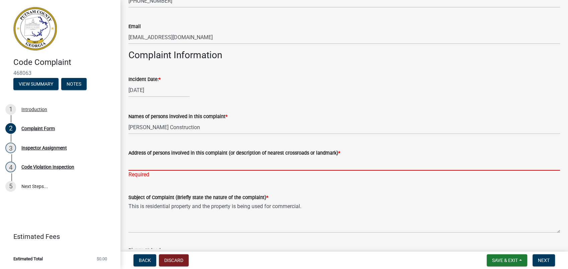
click at [175, 163] on input "Address of persons involved in this complaint (or description of nearest crossr…" at bounding box center [345, 164] width 432 height 14
drag, startPoint x: 169, startPoint y: 152, endPoint x: 163, endPoint y: 167, distance: 16.0
paste input "CASSIDY CONSTRUCTION LLC"
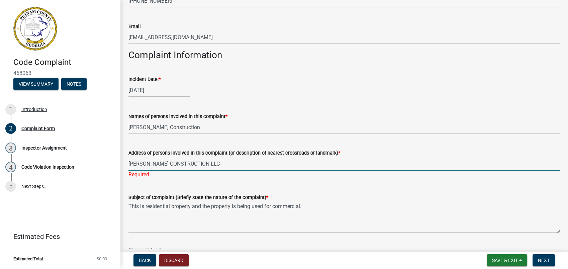
click at [130, 165] on input "CASSIDY CONSTRUCTION LLC" at bounding box center [345, 164] width 432 height 14
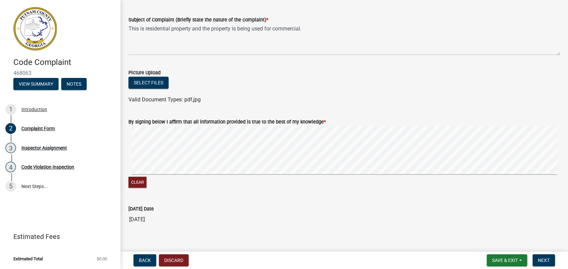
scroll to position [418, 0]
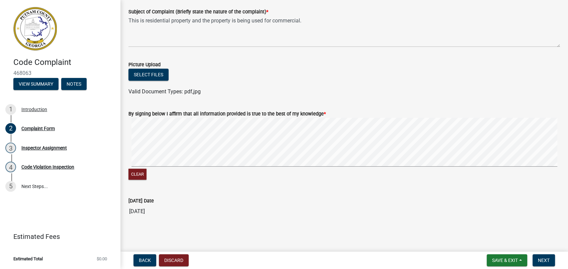
type input "CASSIDY CONSTRUCTION LLC"
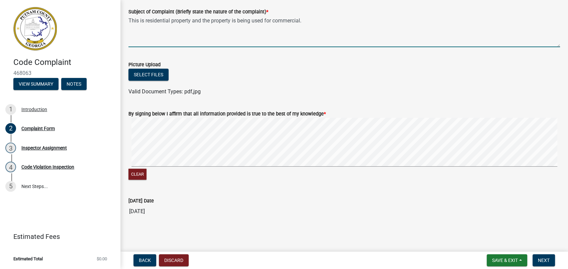
scroll to position [410, 0]
type textarea "This is residential property, and the property is being used for commercial."
click at [542, 262] on span "Next" at bounding box center [544, 260] width 12 height 5
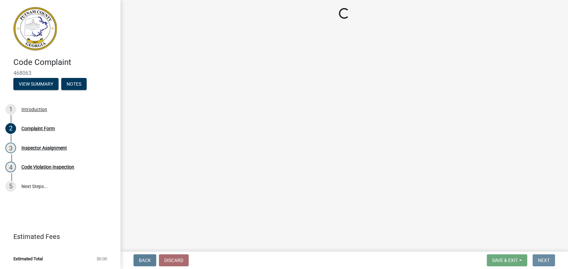
scroll to position [0, 0]
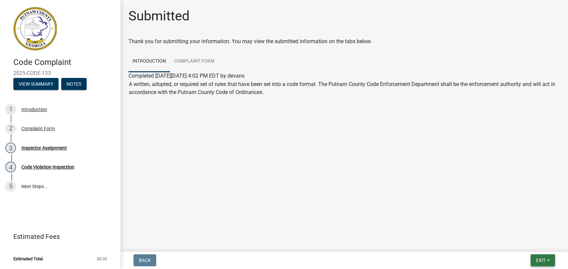
click at [541, 258] on span "Exit" at bounding box center [541, 260] width 10 height 5
click at [516, 243] on button "Save & Exit" at bounding box center [529, 243] width 54 height 16
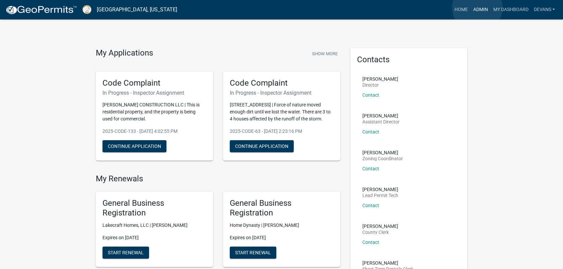
click at [477, 8] on link "Admin" at bounding box center [480, 9] width 20 height 13
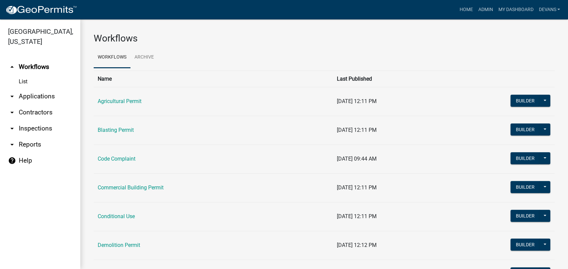
click at [33, 99] on link "arrow_drop_down Applications" at bounding box center [40, 96] width 80 height 16
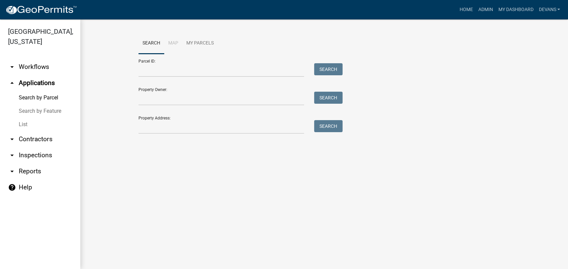
click at [24, 123] on link "List" at bounding box center [40, 124] width 80 height 13
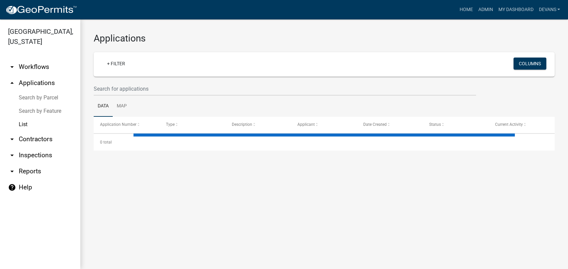
click at [120, 81] on wm-filter-builder "+ Filter Columns" at bounding box center [324, 74] width 461 height 44
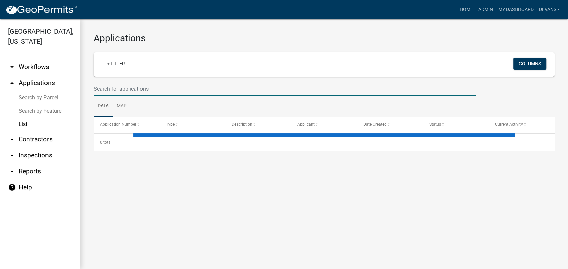
click at [120, 93] on input "text" at bounding box center [285, 89] width 383 height 14
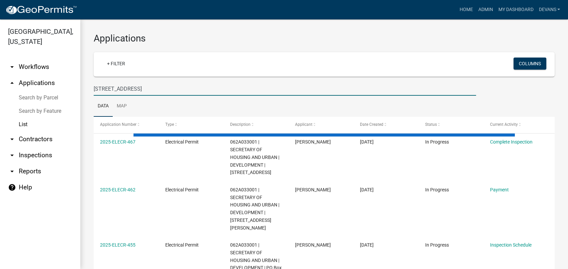
type input "149 old glenwood springs"
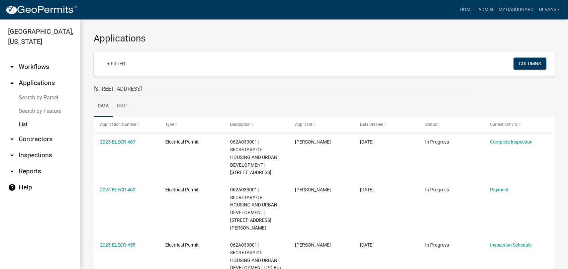
click at [29, 153] on link "arrow_drop_down Inspections" at bounding box center [40, 155] width 80 height 16
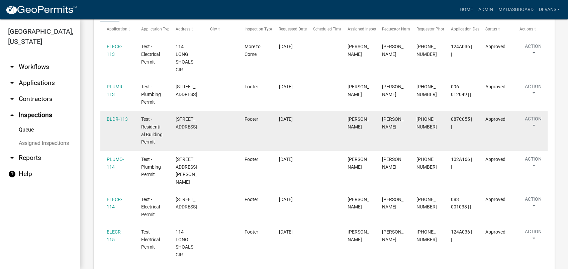
scroll to position [37, 0]
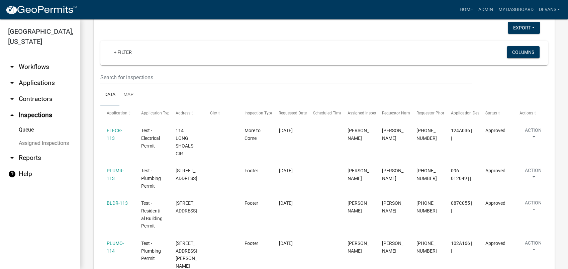
click at [133, 70] on wm-filter-builder "+ Filter Columns" at bounding box center [324, 63] width 448 height 44
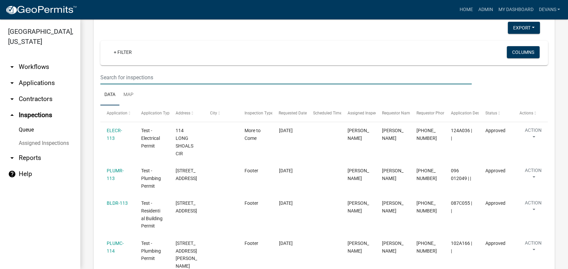
click at [138, 78] on input "text" at bounding box center [285, 78] width 371 height 14
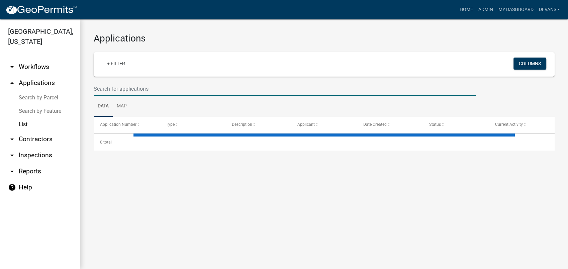
click at [108, 86] on input "text" at bounding box center [285, 89] width 383 height 14
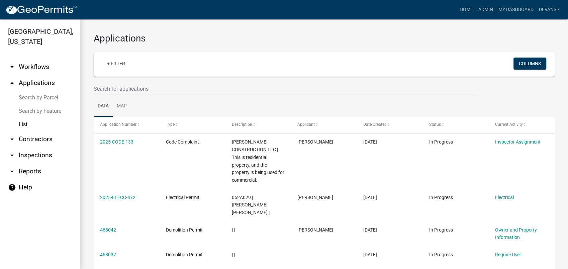
click at [38, 151] on link "arrow_drop_down Inspections" at bounding box center [40, 155] width 80 height 16
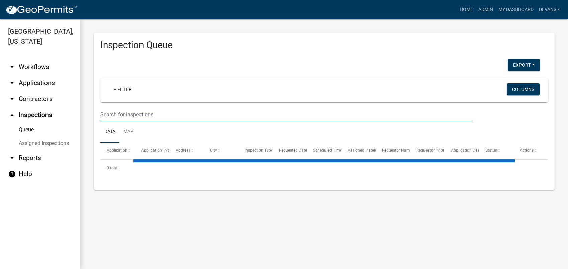
click at [119, 112] on input "text" at bounding box center [285, 115] width 371 height 14
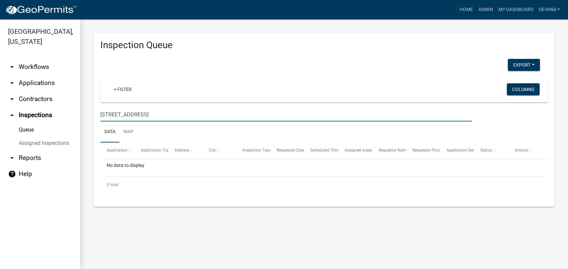
drag, startPoint x: 137, startPoint y: 115, endPoint x: 117, endPoint y: 121, distance: 20.9
click at [117, 121] on input "149 old phoenix rd" at bounding box center [285, 115] width 371 height 14
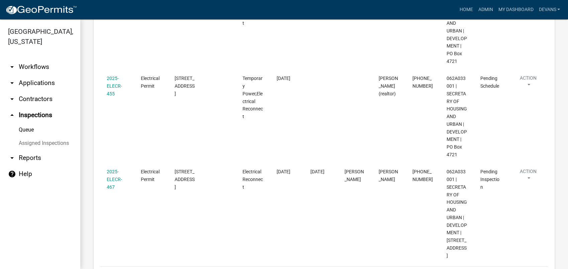
scroll to position [224, 0]
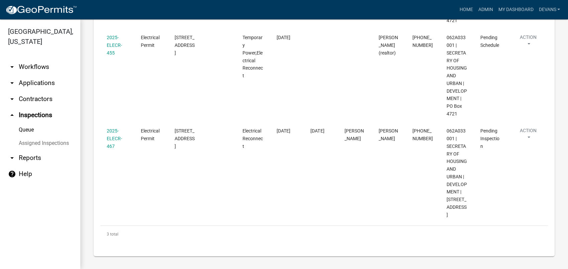
type input "149 old glenwood springs rd"
click at [486, 6] on nav "Toggle drawer menu more_horiz Home Admin My Dashboard devans Admin Account Cont…" at bounding box center [284, 9] width 568 height 19
click at [485, 6] on link "Admin" at bounding box center [486, 9] width 20 height 13
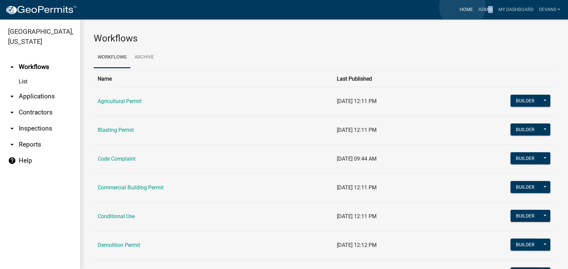
click at [463, 7] on link "Home" at bounding box center [466, 9] width 19 height 13
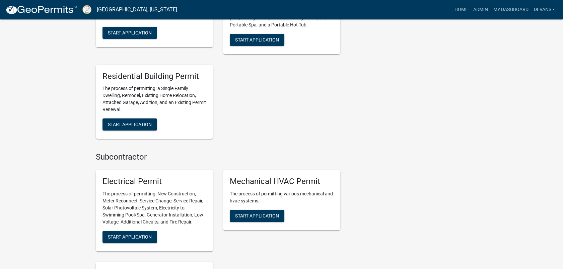
scroll to position [520, 0]
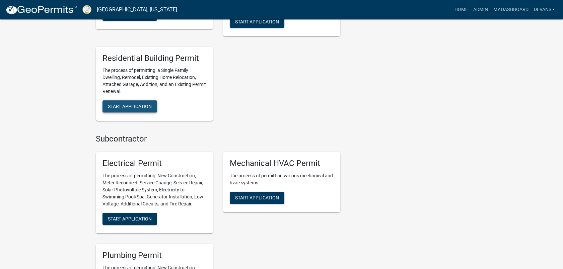
click at [135, 108] on span "Start Application" at bounding box center [130, 106] width 44 height 5
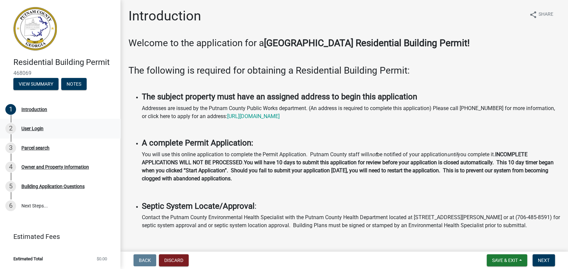
click at [36, 129] on div "User Login" at bounding box center [32, 128] width 22 height 5
click at [537, 260] on button "Next" at bounding box center [544, 260] width 22 height 12
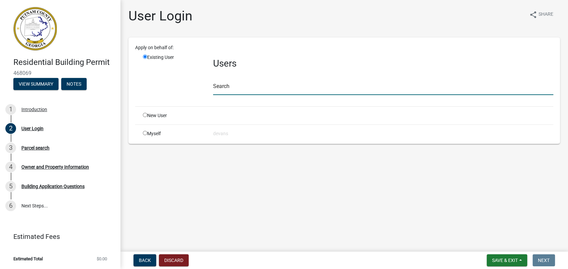
click at [244, 90] on input "text" at bounding box center [383, 88] width 340 height 14
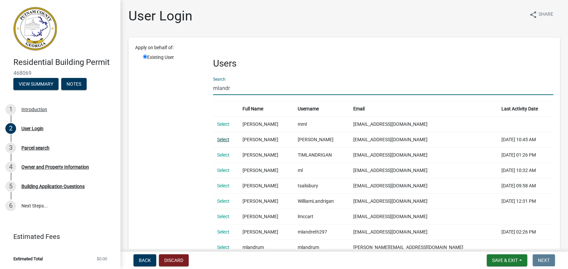
type input "mlandr"
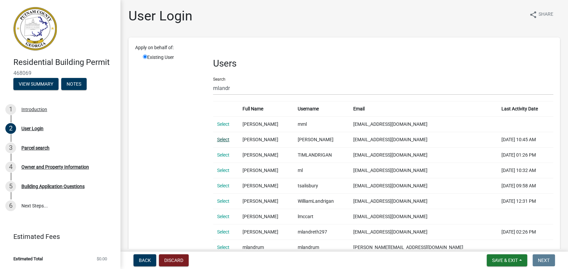
click at [225, 139] on link "Select" at bounding box center [223, 139] width 12 height 5
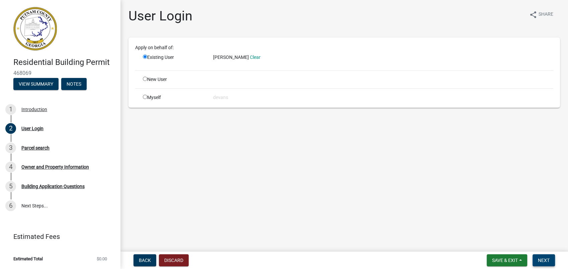
click at [546, 258] on span "Next" at bounding box center [544, 260] width 12 height 5
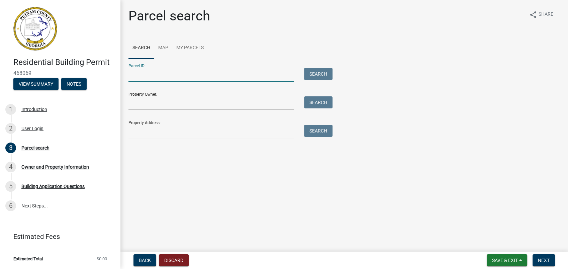
click at [143, 72] on input "Parcel ID:" at bounding box center [212, 75] width 166 height 14
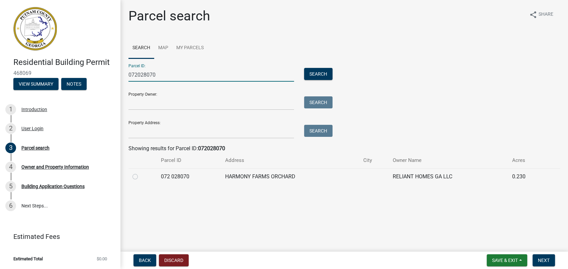
type input "072028070"
click at [514, 262] on span "Save & Exit" at bounding box center [505, 260] width 26 height 5
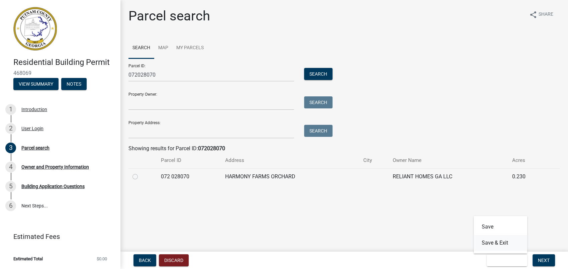
click at [508, 241] on button "Save & Exit" at bounding box center [501, 243] width 54 height 16
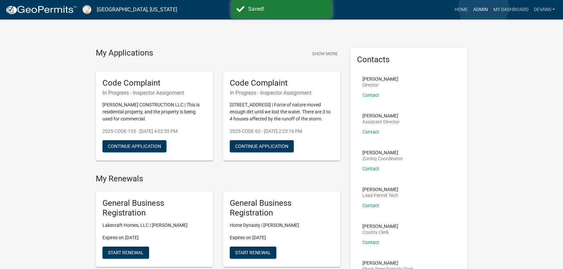
click at [483, 8] on link "Admin" at bounding box center [480, 9] width 20 height 13
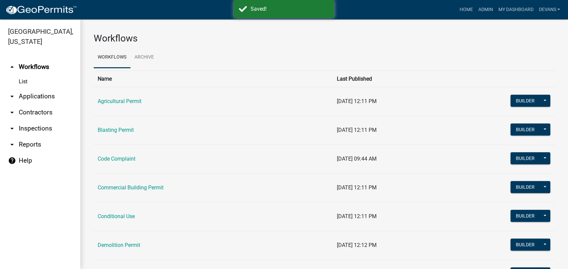
click at [39, 95] on link "arrow_drop_down Applications" at bounding box center [40, 96] width 80 height 16
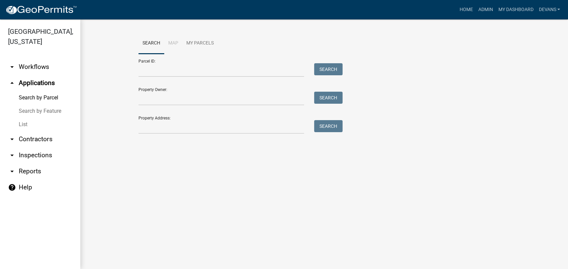
click at [36, 64] on link "arrow_drop_down Workflows" at bounding box center [40, 67] width 80 height 16
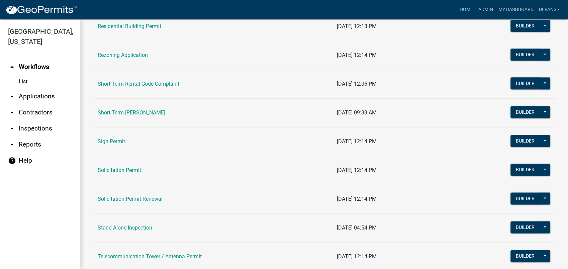
scroll to position [744, 0]
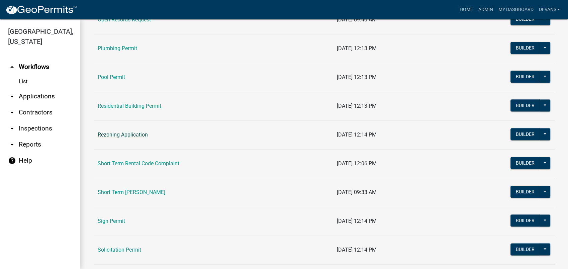
click at [115, 134] on link "Rezoning Application" at bounding box center [123, 135] width 50 height 6
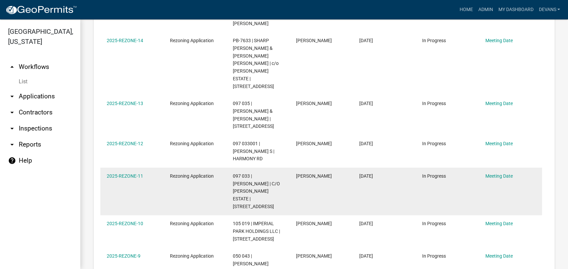
scroll to position [534, 0]
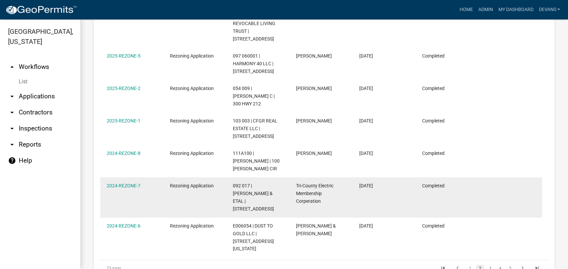
scroll to position [511, 0]
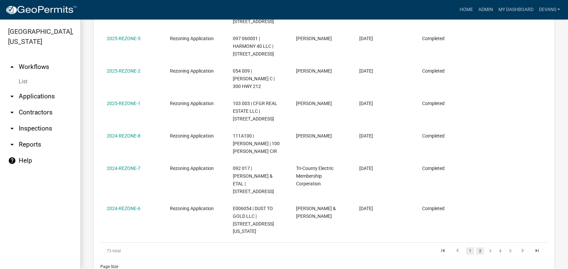
click at [466, 247] on link "1" at bounding box center [470, 250] width 8 height 7
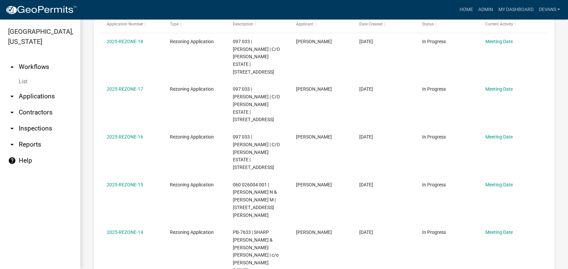
scroll to position [251, 0]
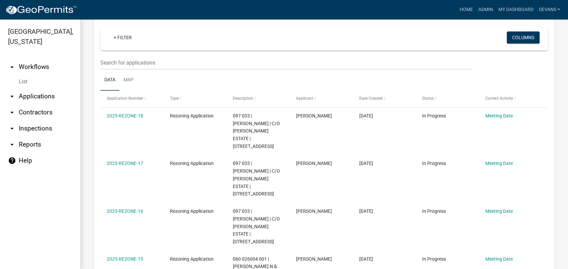
click at [48, 95] on link "arrow_drop_down Applications" at bounding box center [40, 96] width 80 height 16
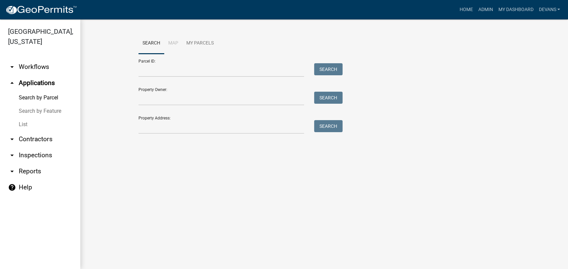
click at [43, 81] on link "arrow_drop_up Applications" at bounding box center [40, 83] width 80 height 16
click at [52, 66] on link "arrow_drop_down Workflows" at bounding box center [40, 67] width 80 height 16
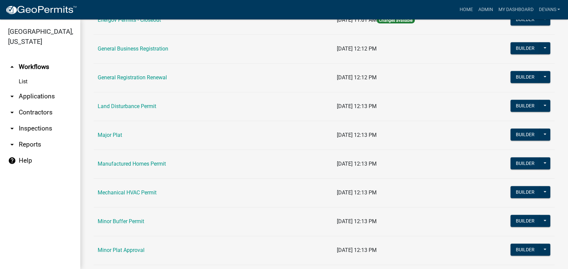
scroll to position [520, 0]
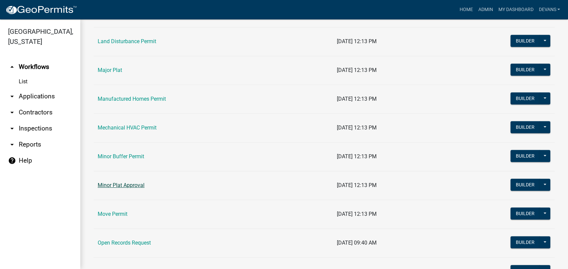
click at [116, 183] on link "Minor Plat Approval" at bounding box center [121, 185] width 47 height 6
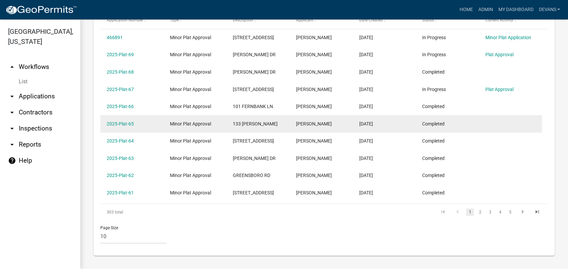
scroll to position [336, 0]
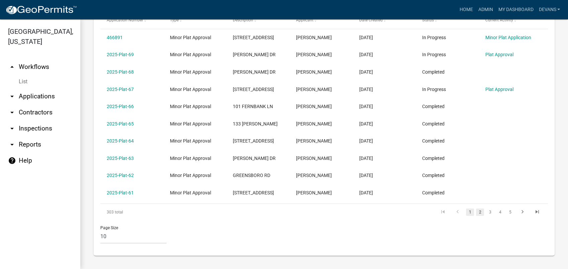
click at [476, 211] on link "2" at bounding box center [480, 211] width 8 height 7
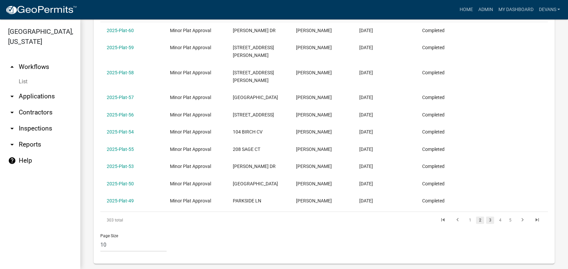
click at [486, 220] on link "3" at bounding box center [490, 220] width 8 height 7
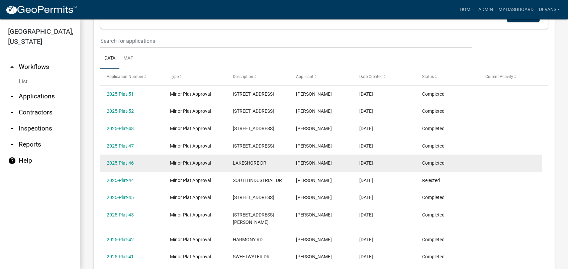
scroll to position [336, 0]
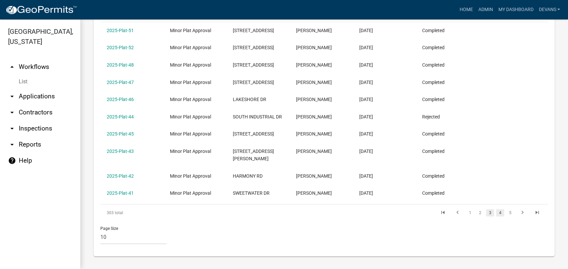
click at [496, 214] on link "4" at bounding box center [500, 212] width 8 height 7
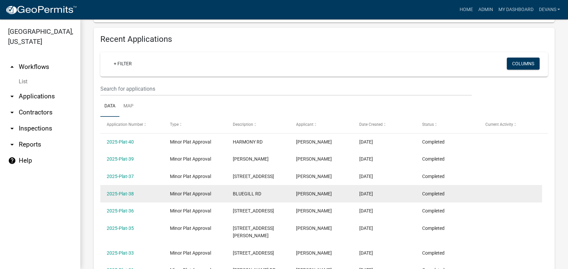
scroll to position [262, 0]
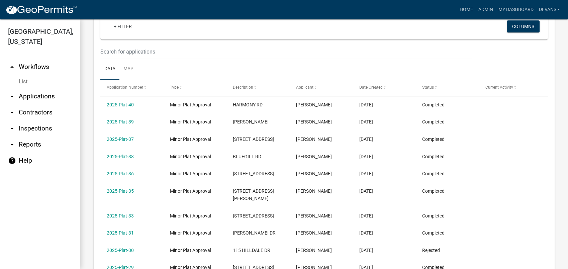
click at [24, 145] on link "arrow_drop_down Reports" at bounding box center [40, 145] width 80 height 16
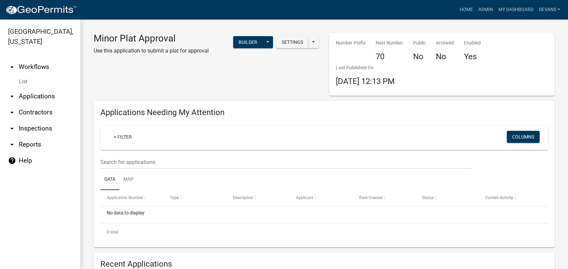
select select "0: null"
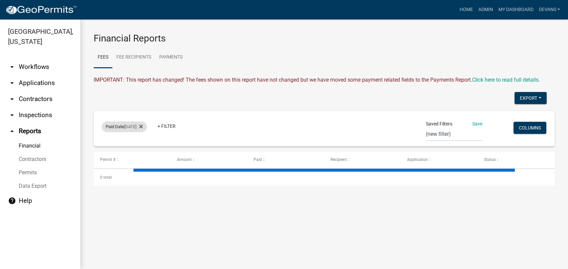
click at [112, 126] on span "Paid Date" at bounding box center [115, 126] width 18 height 5
click at [98, 151] on select "Today Yesterday Current Week Previous Week Current Month Last Month Current Cal…" at bounding box center [124, 152] width 67 height 14
click at [91, 145] on select "Today Yesterday Current Week Previous Week Current Month Last Month Current Cal…" at bounding box center [124, 152] width 67 height 14
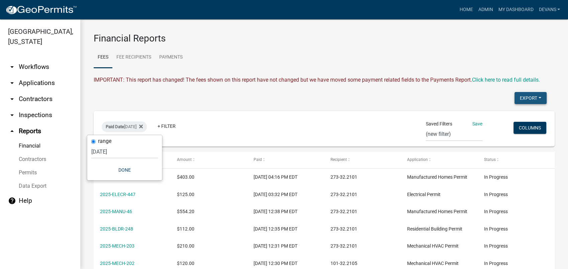
click at [516, 96] on button "Export" at bounding box center [531, 98] width 32 height 12
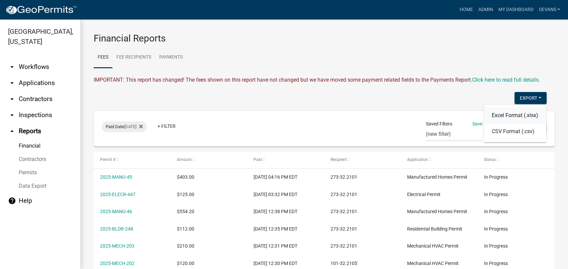
click at [506, 116] on button "Excel Format (.xlsx)" at bounding box center [515, 115] width 63 height 16
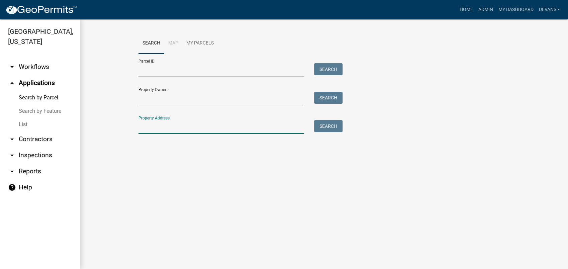
click at [140, 125] on input "Property Address:" at bounding box center [222, 127] width 166 height 14
click at [46, 96] on link "Search by Parcel" at bounding box center [40, 97] width 80 height 13
click at [489, 8] on link "Admin" at bounding box center [486, 9] width 20 height 13
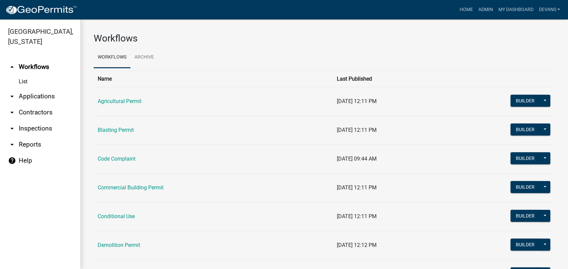
click at [38, 94] on link "arrow_drop_down Applications" at bounding box center [40, 96] width 80 height 16
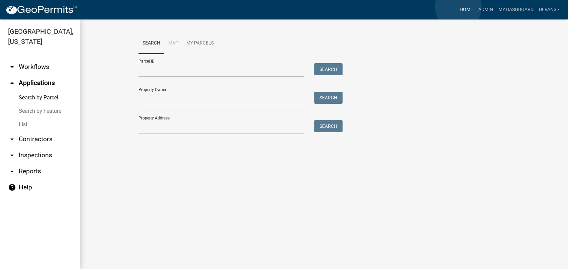
click at [458, 7] on link "Home" at bounding box center [466, 9] width 19 height 13
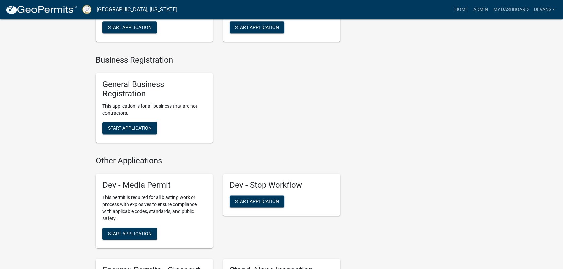
scroll to position [1636, 0]
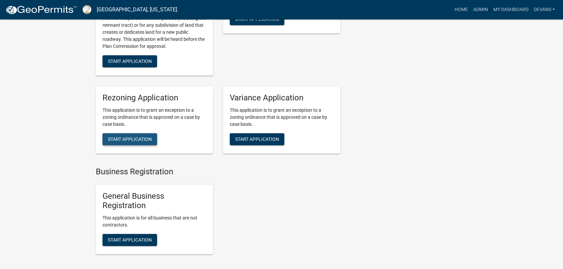
click at [125, 138] on span "Start Application" at bounding box center [130, 138] width 44 height 5
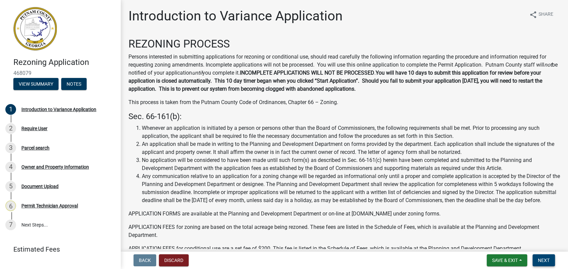
click at [541, 258] on span "Next" at bounding box center [544, 260] width 12 height 5
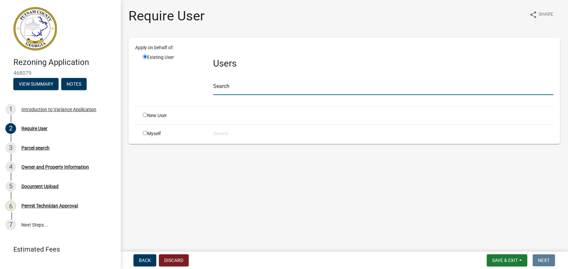
click at [251, 91] on input "text" at bounding box center [383, 88] width 340 height 14
click at [238, 92] on input "text" at bounding box center [383, 88] width 340 height 14
